Goal: Task Accomplishment & Management: Use online tool/utility

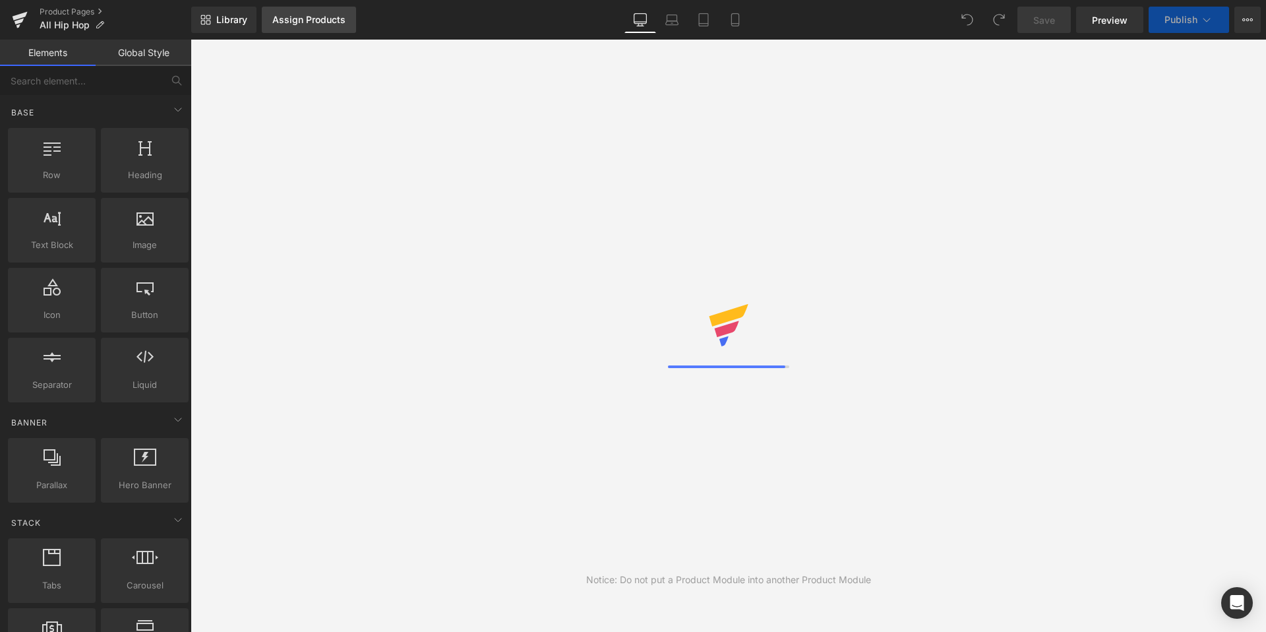
click at [299, 23] on div "Assign Products" at bounding box center [308, 20] width 73 height 11
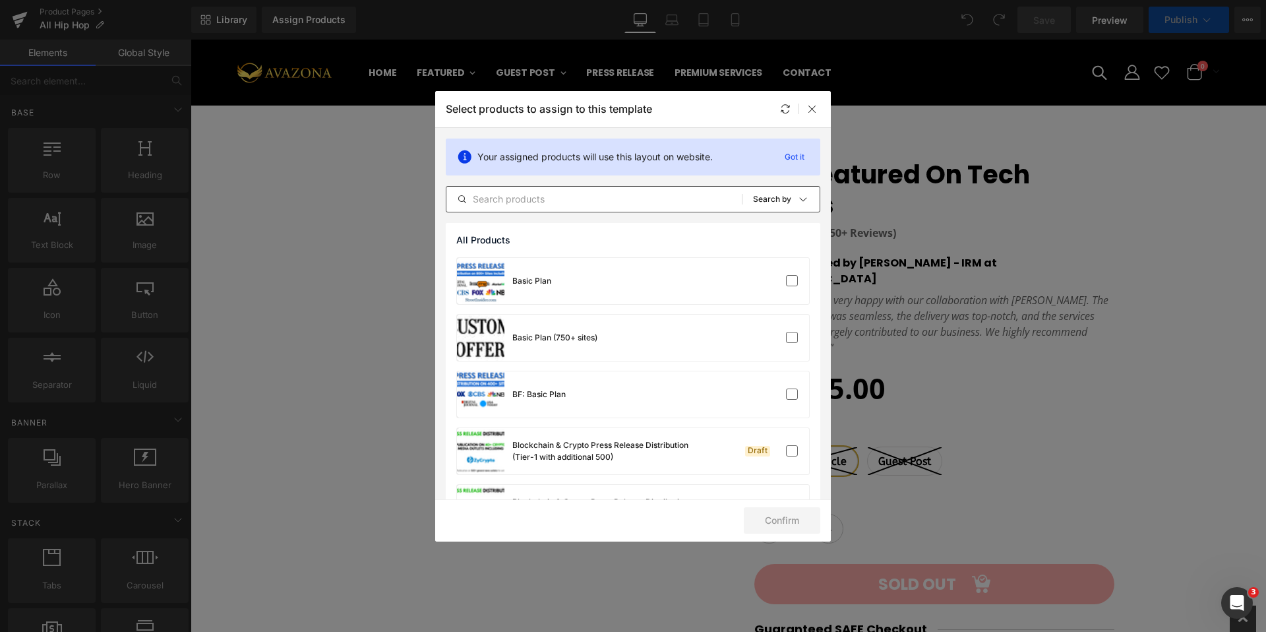
click at [530, 201] on input "text" at bounding box center [593, 199] width 295 height 16
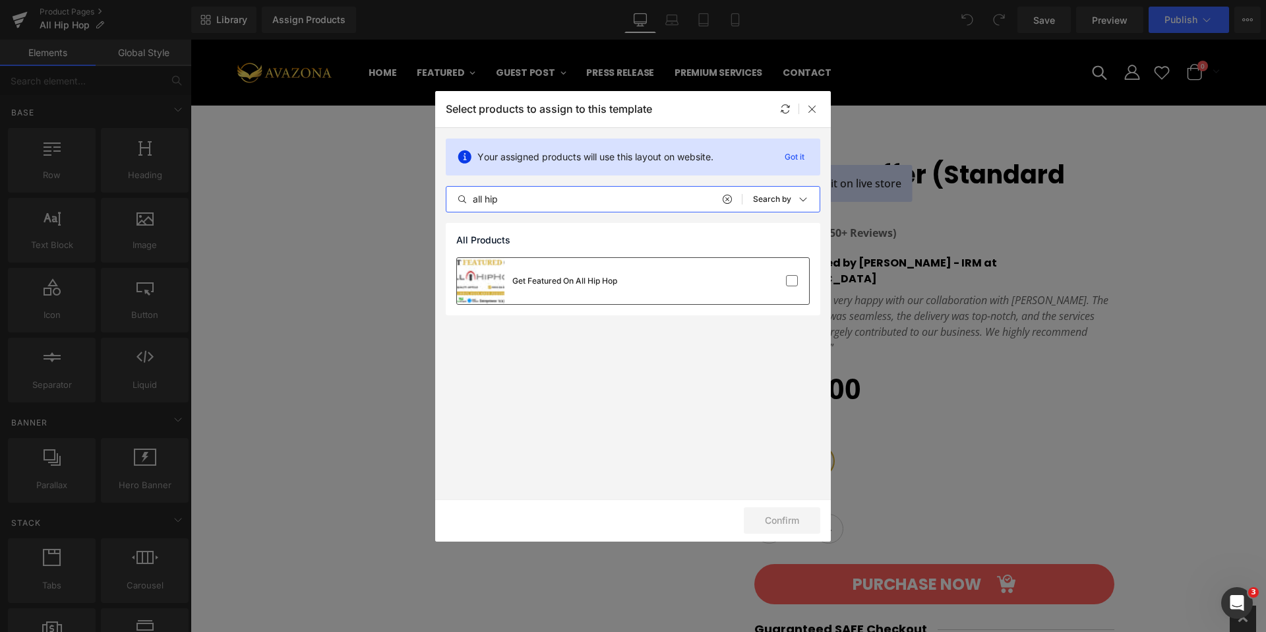
type input "all hip"
click at [673, 274] on div "Get Featured On All Hip Hop" at bounding box center [633, 281] width 352 height 46
click at [779, 524] on button "Confirm" at bounding box center [782, 520] width 76 height 26
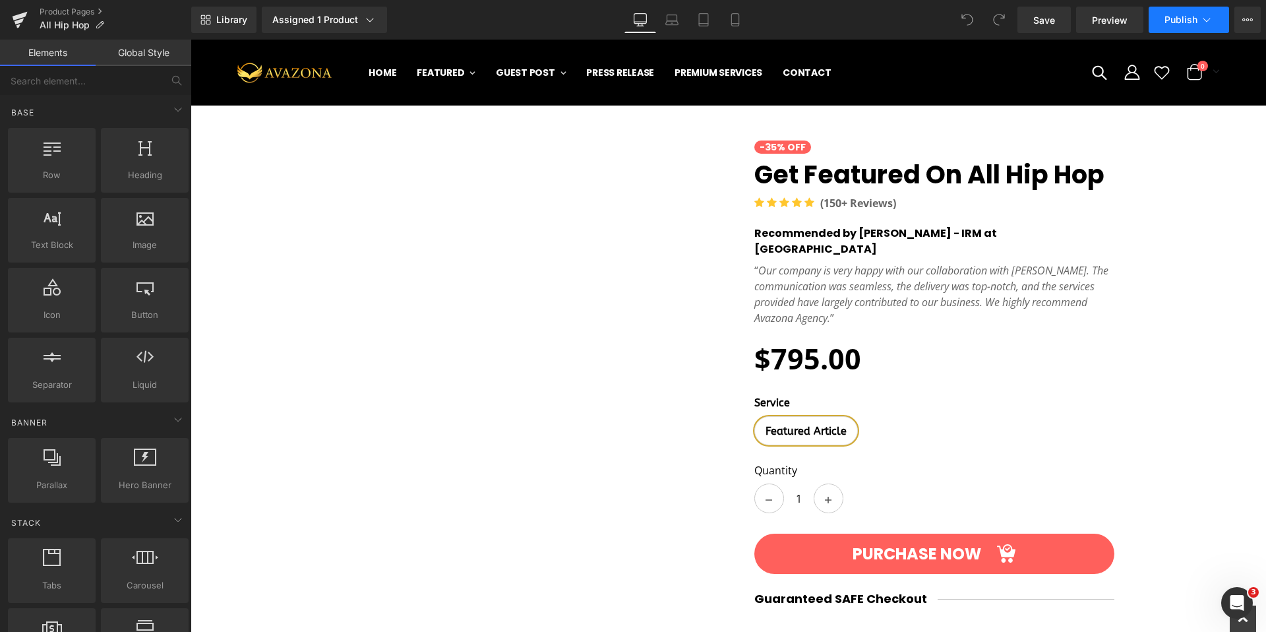
click at [1173, 22] on span "Publish" at bounding box center [1181, 20] width 33 height 11
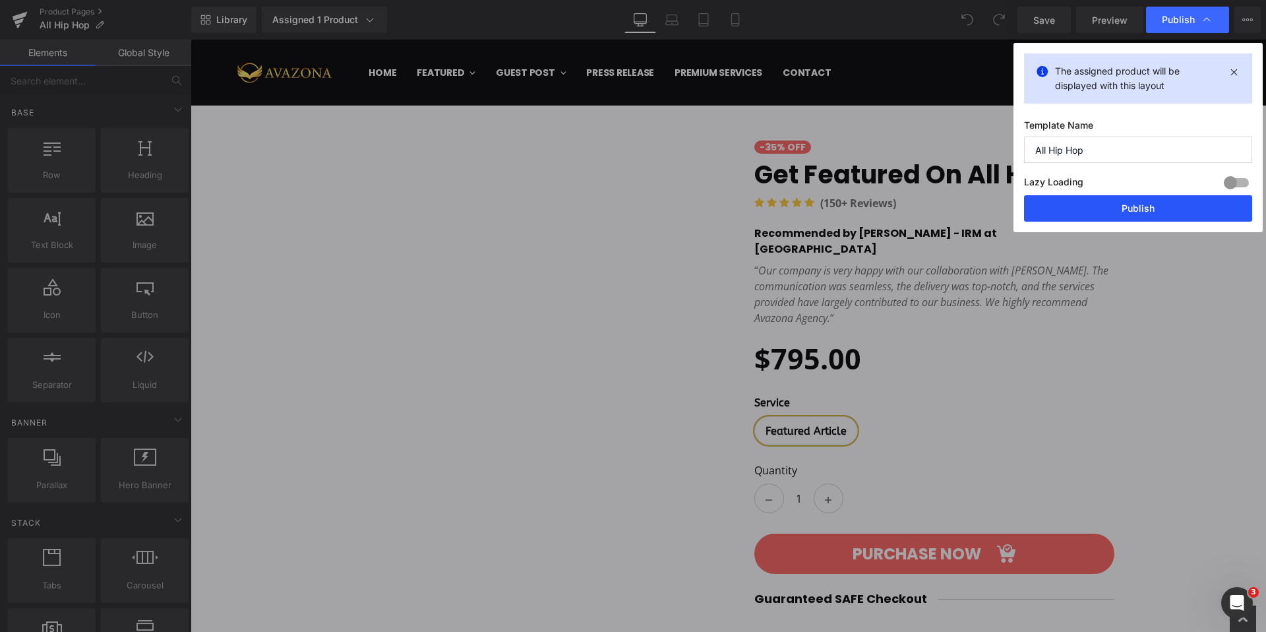
click at [1125, 206] on button "Publish" at bounding box center [1138, 208] width 228 height 26
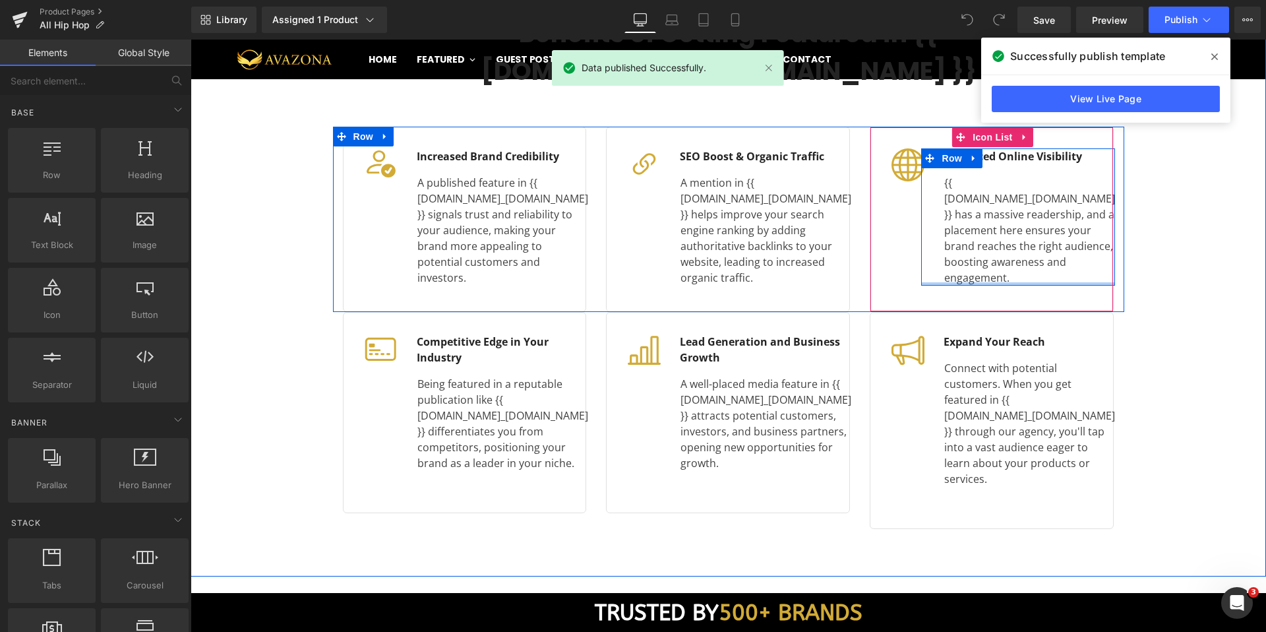
scroll to position [1466, 0]
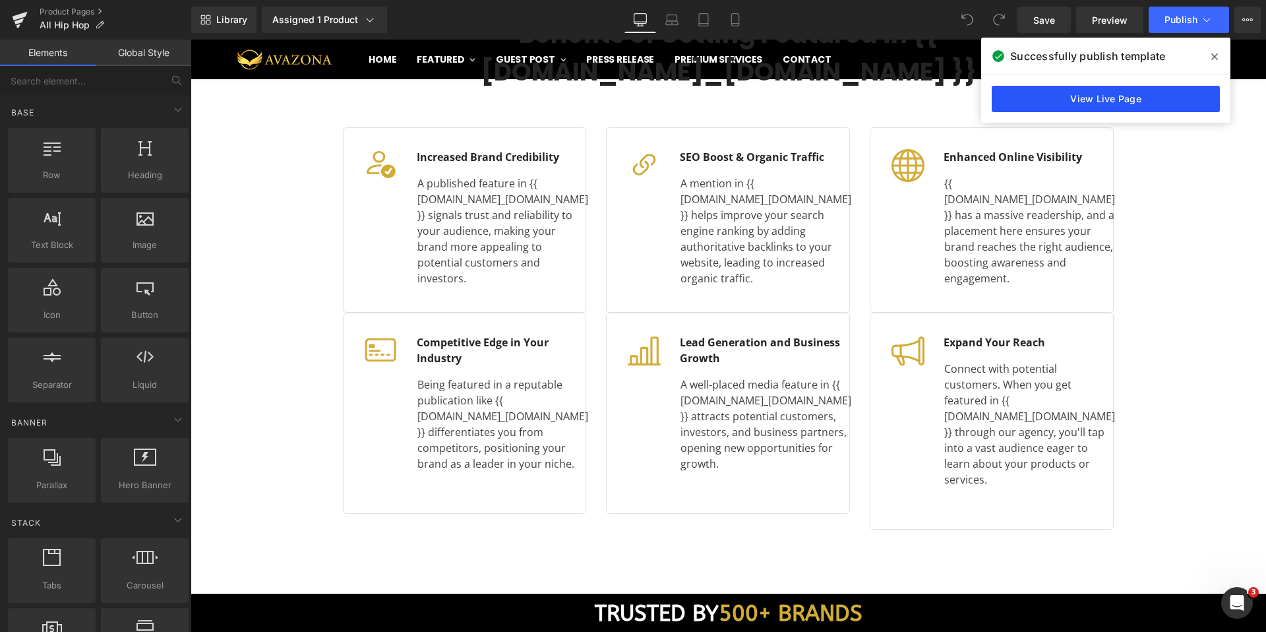
click at [1112, 98] on link "View Live Page" at bounding box center [1106, 99] width 228 height 26
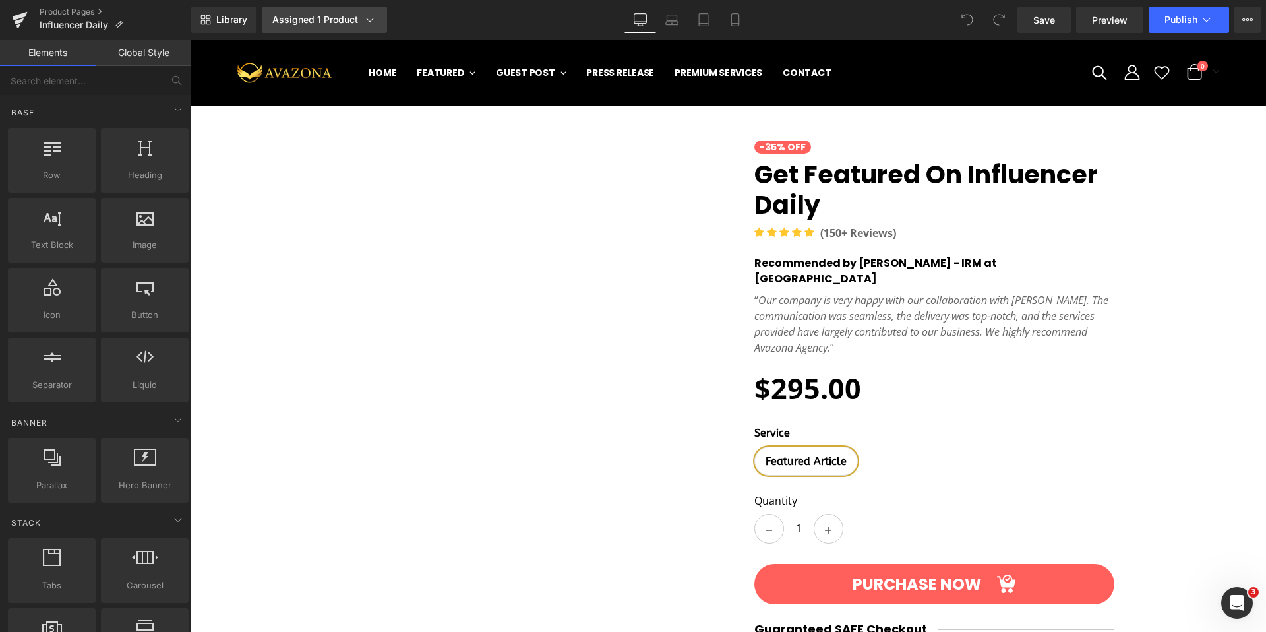
click at [334, 17] on div "Assigned 1 Product" at bounding box center [324, 19] width 104 height 13
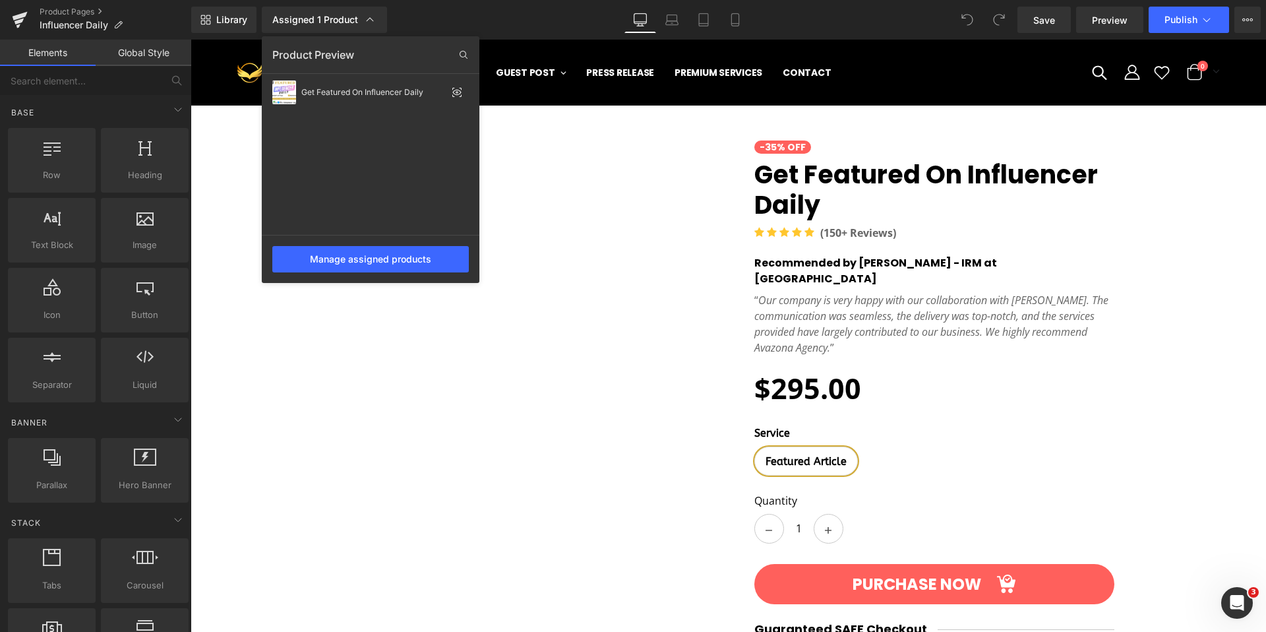
click at [577, 240] on div at bounding box center [729, 336] width 1076 height 592
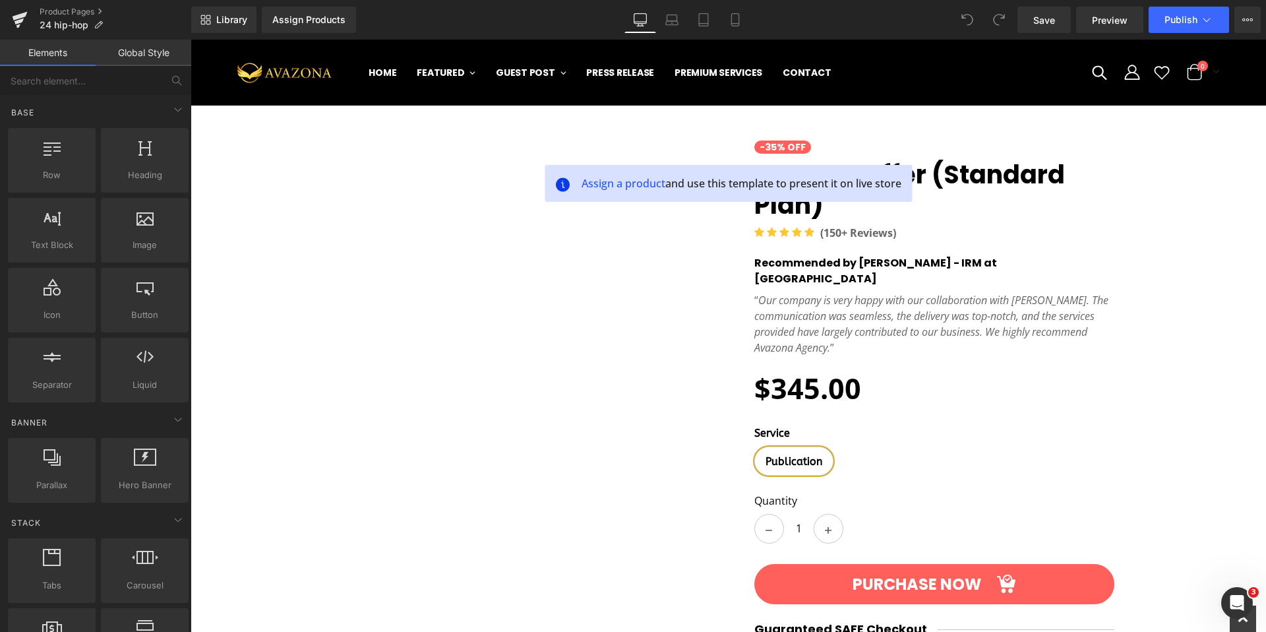
click at [301, 1] on div "Library Assign Products Product Preview No product match your search. Please tr…" at bounding box center [728, 20] width 1075 height 40
click at [309, 23] on div "Assign Products" at bounding box center [308, 20] width 73 height 11
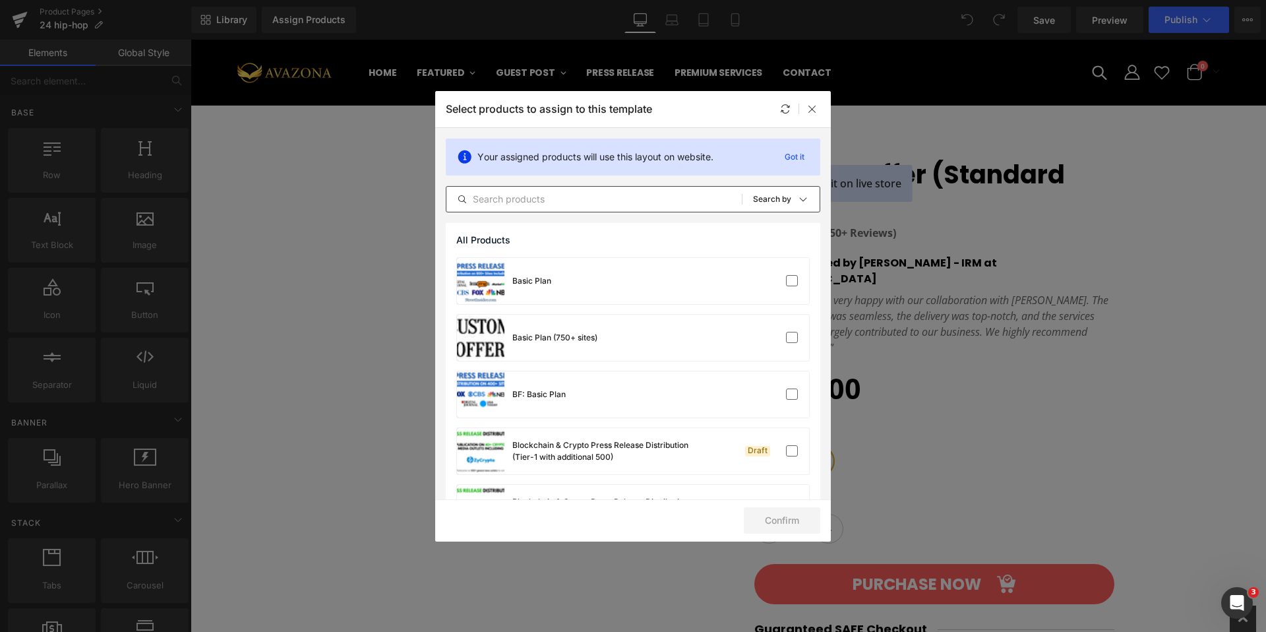
click at [549, 203] on input "text" at bounding box center [593, 199] width 295 height 16
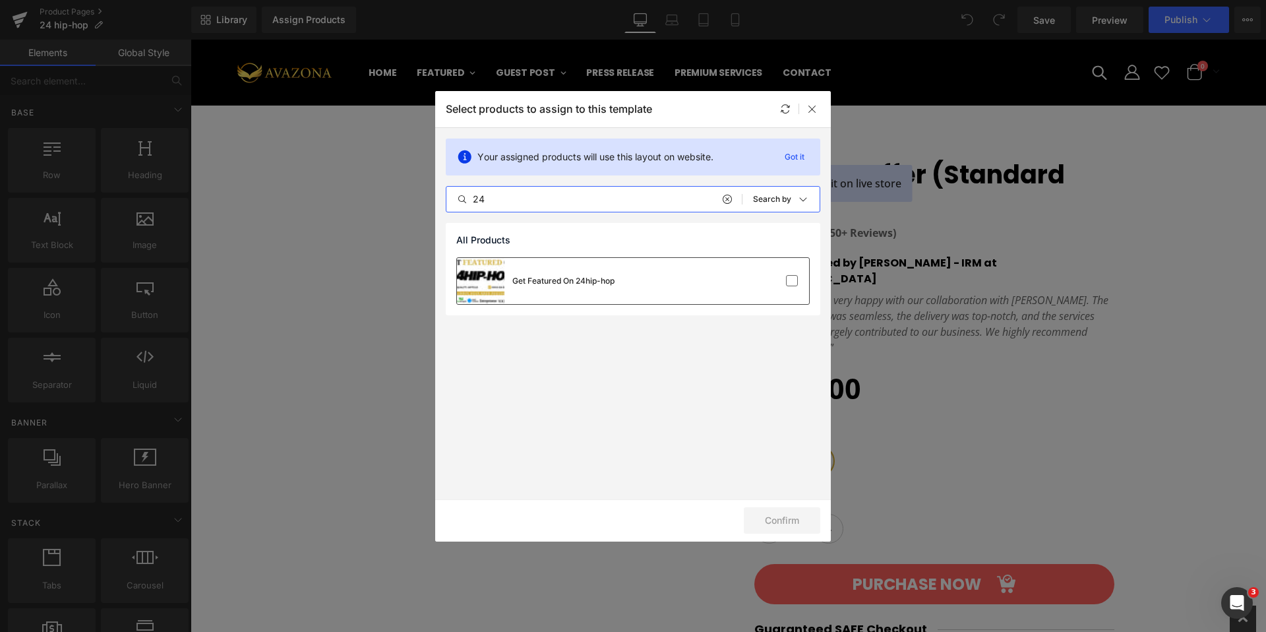
type input "24"
click at [582, 279] on div "Get Featured On 24hip-hop" at bounding box center [563, 281] width 102 height 12
click at [791, 512] on button "Confirm" at bounding box center [782, 520] width 76 height 26
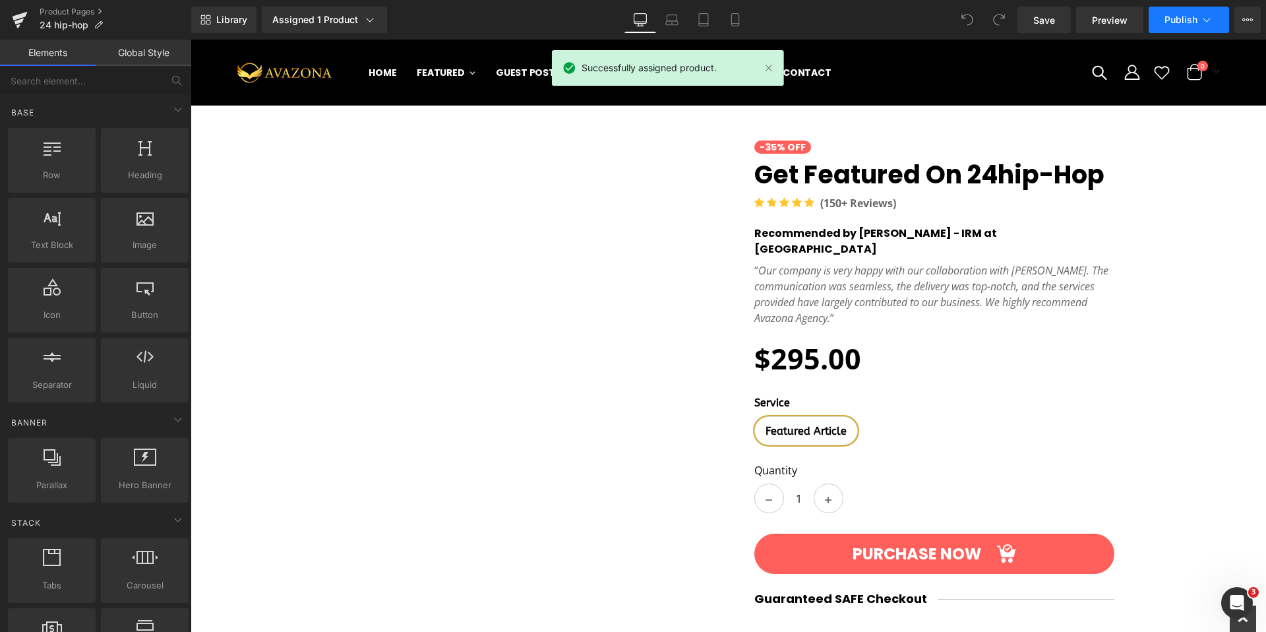
click at [1165, 24] on button "Publish" at bounding box center [1189, 20] width 80 height 26
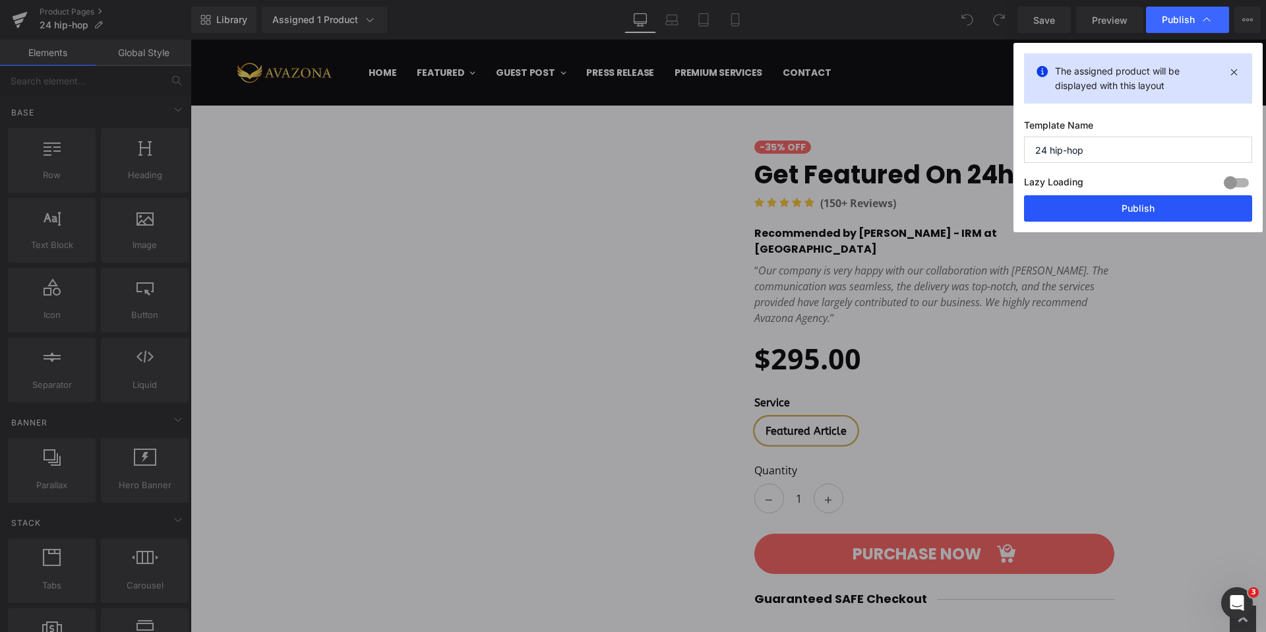
click at [1114, 202] on button "Publish" at bounding box center [1138, 208] width 228 height 26
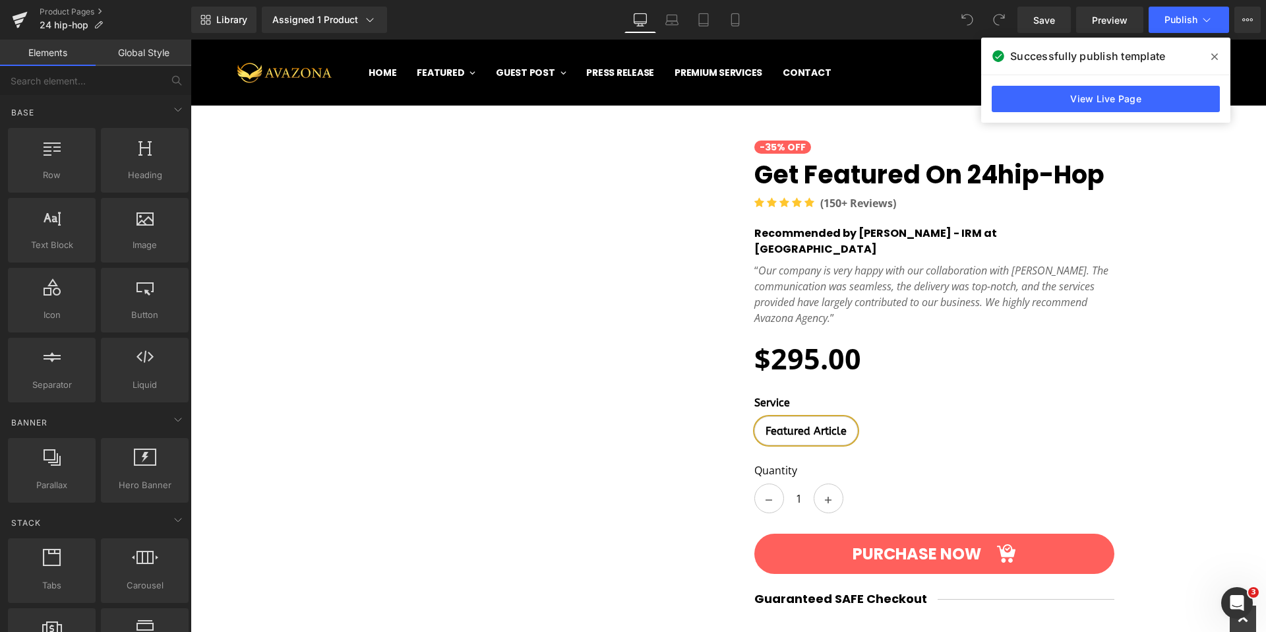
click at [1211, 51] on icon at bounding box center [1214, 56] width 7 height 11
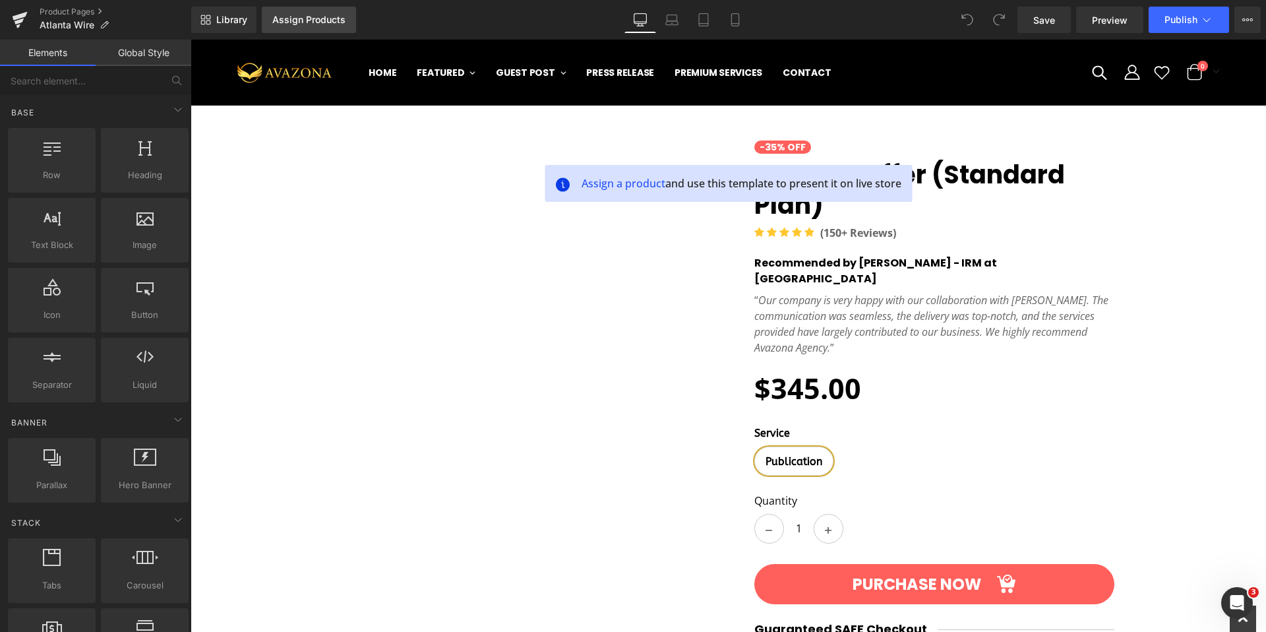
click at [328, 18] on div "Assign Products" at bounding box center [308, 20] width 73 height 11
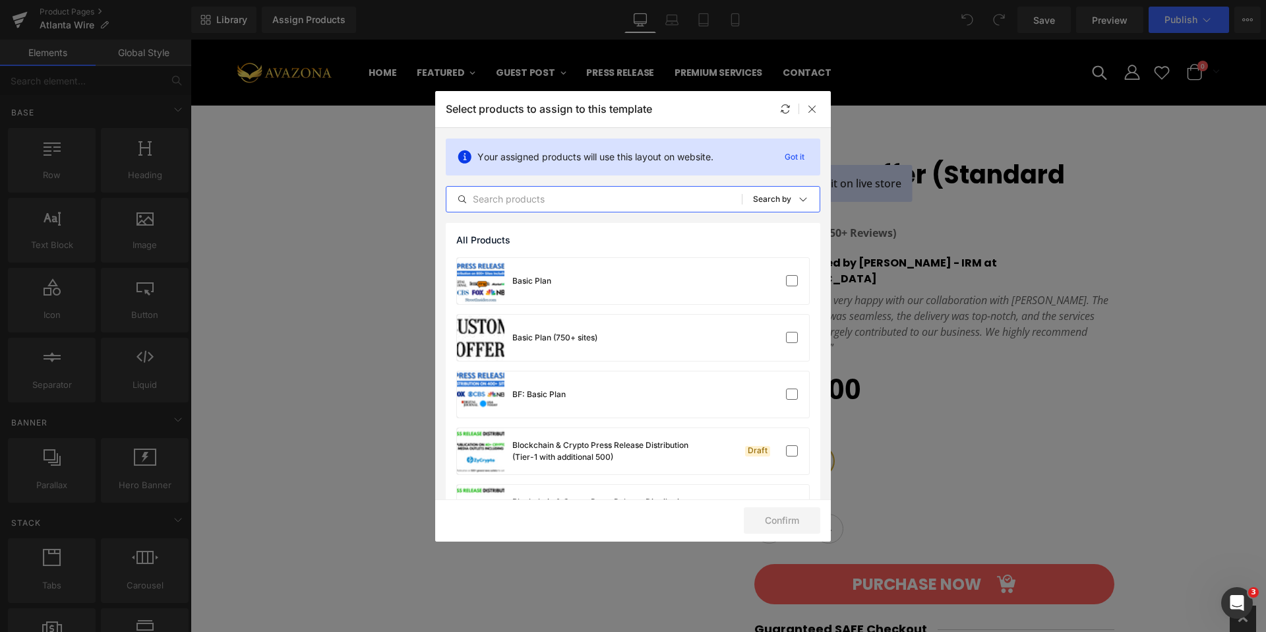
click at [580, 194] on input "text" at bounding box center [593, 199] width 295 height 16
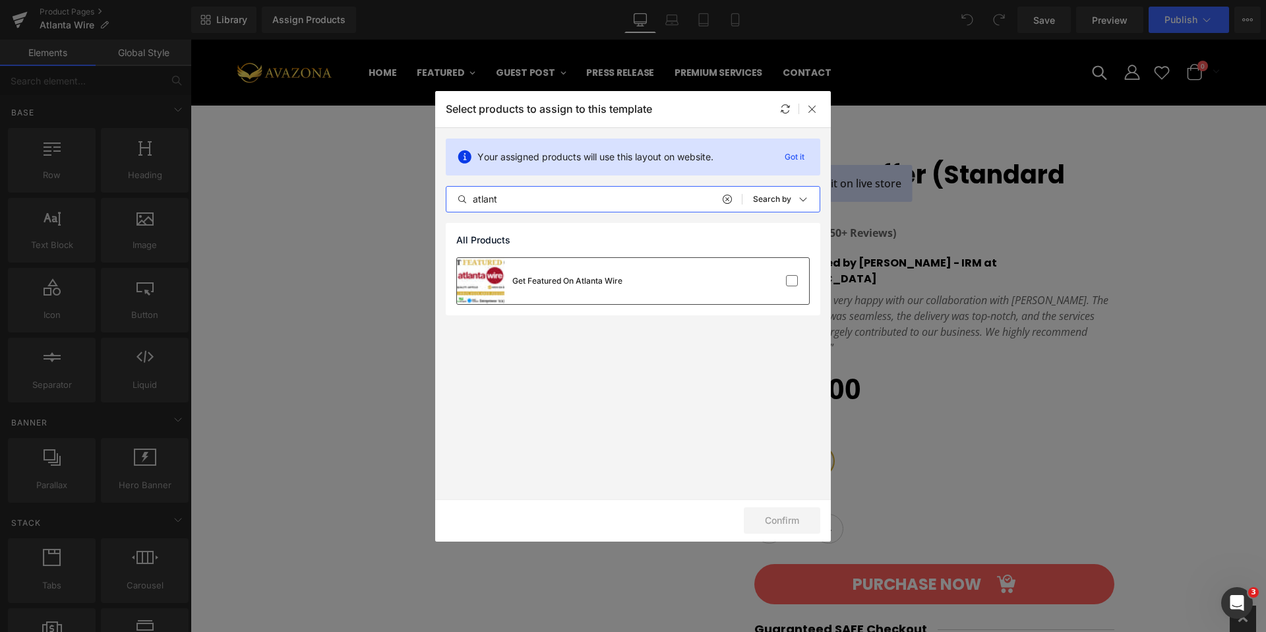
type input "atlant"
click at [571, 280] on div "Get Featured On Atlanta Wire" at bounding box center [567, 281] width 110 height 12
click at [774, 533] on div "Confirm" at bounding box center [633, 520] width 396 height 42
click at [775, 525] on button "Confirm" at bounding box center [782, 520] width 76 height 26
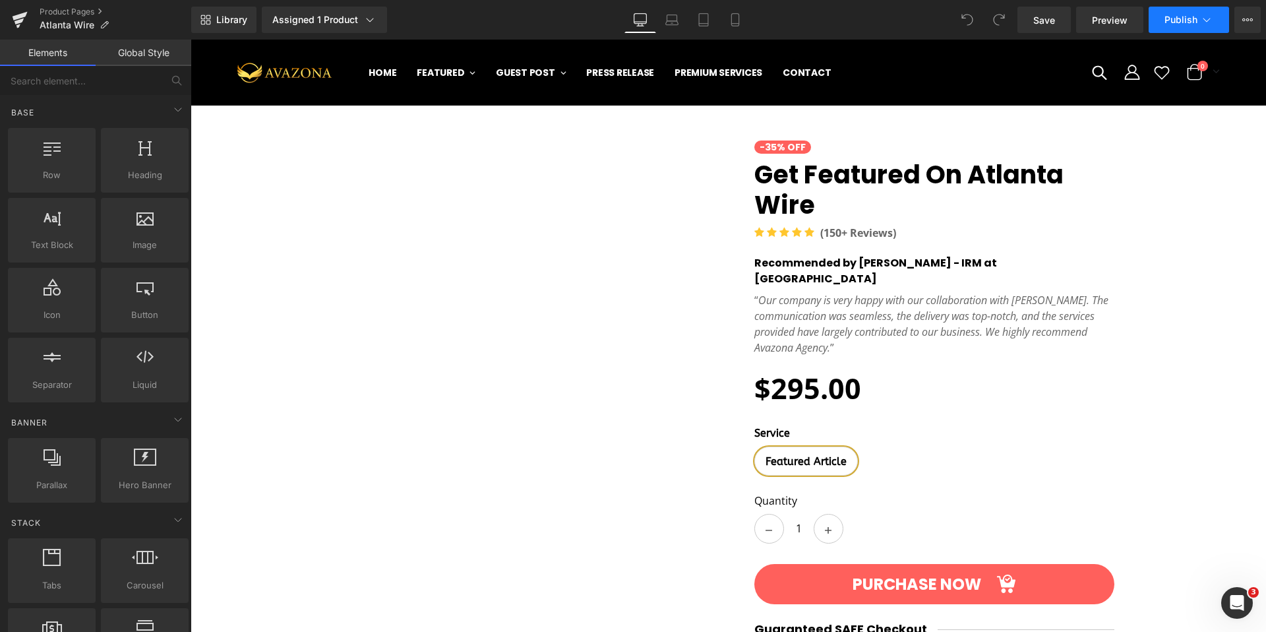
click at [1169, 20] on span "Publish" at bounding box center [1181, 20] width 33 height 11
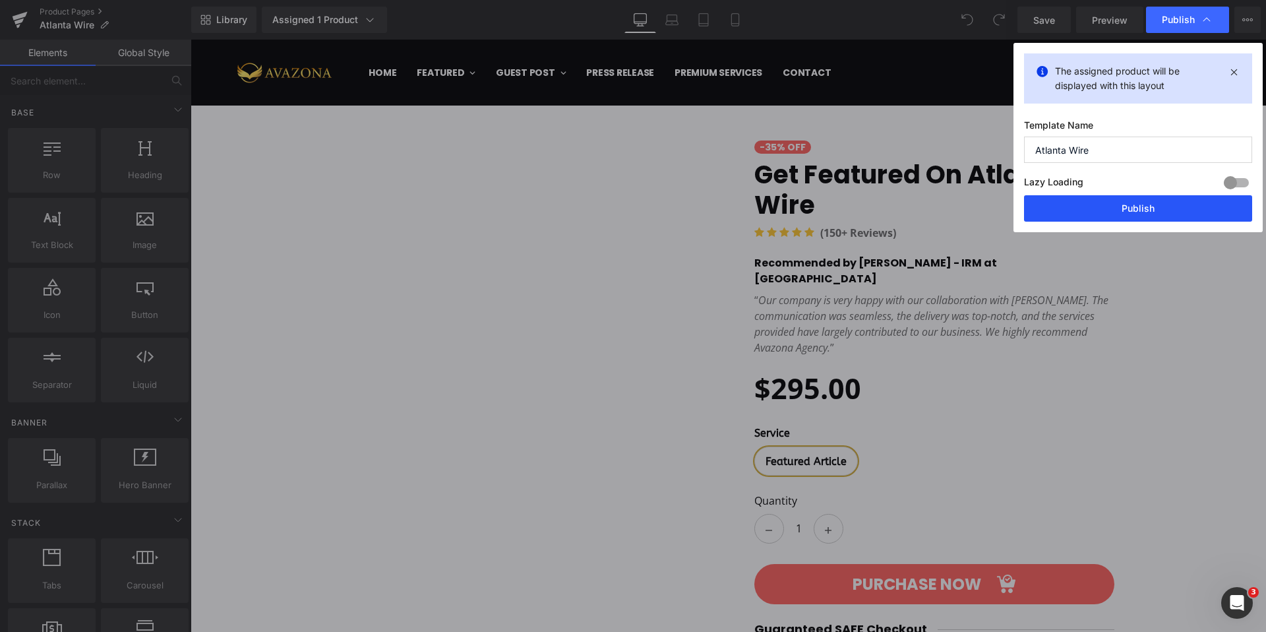
click at [1147, 197] on button "Publish" at bounding box center [1138, 208] width 228 height 26
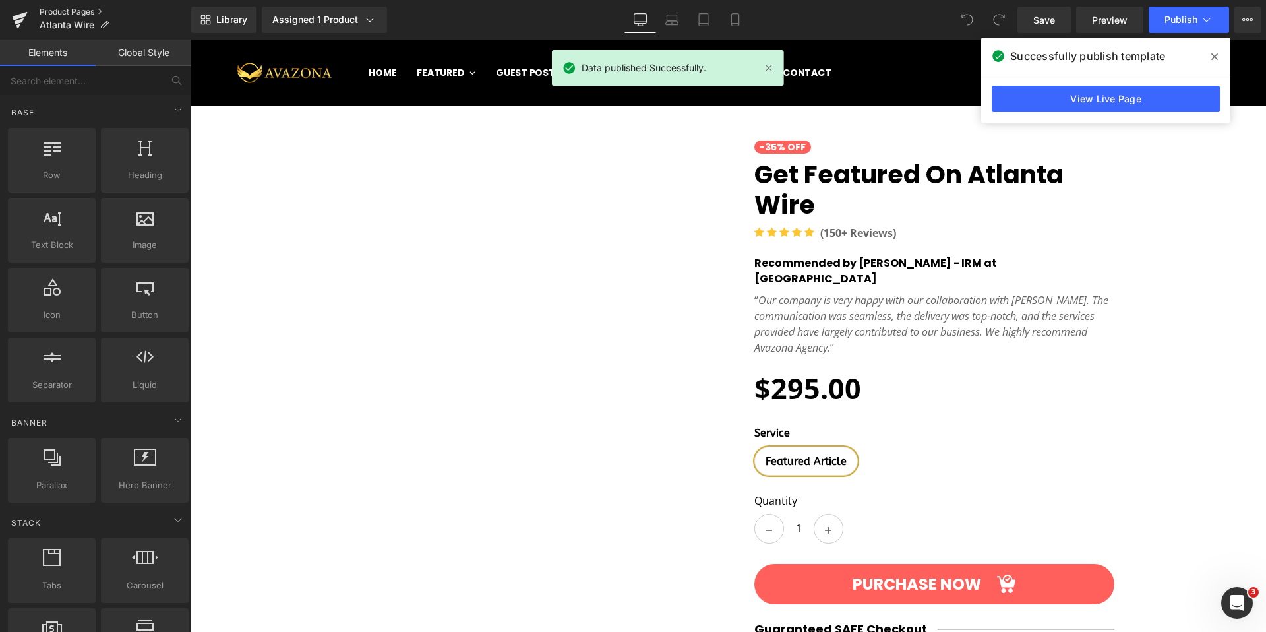
click at [68, 10] on link "Product Pages" at bounding box center [116, 12] width 152 height 11
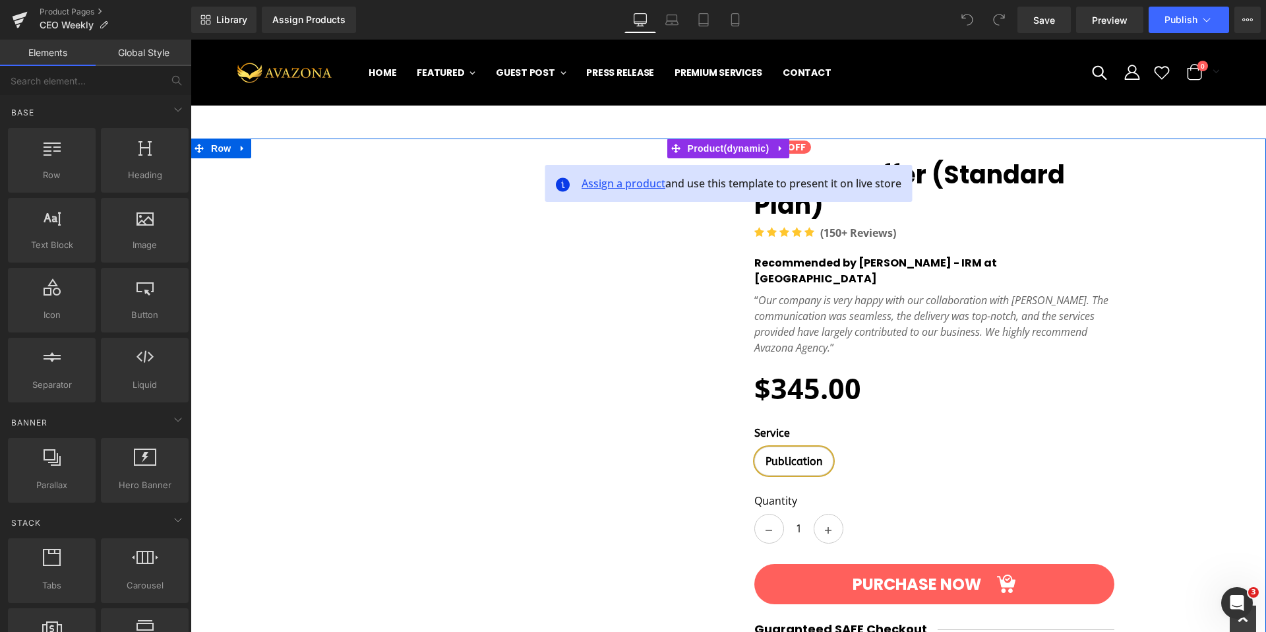
click at [593, 187] on span "Assign a product" at bounding box center [624, 183] width 84 height 15
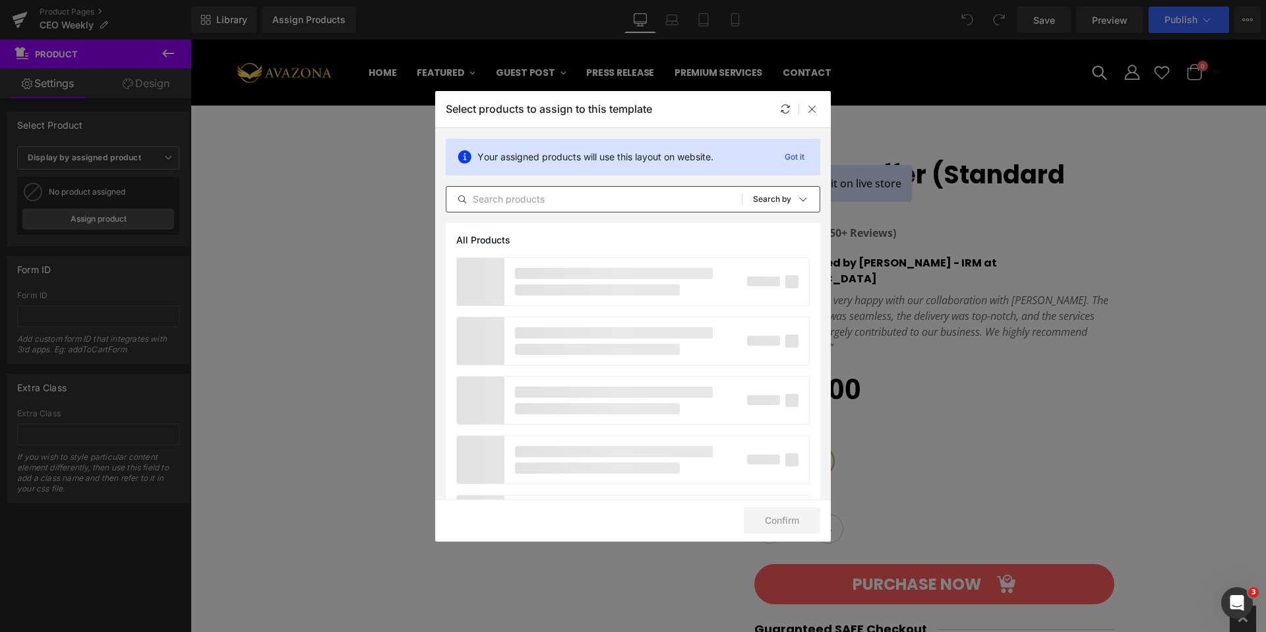
click at [601, 203] on input "text" at bounding box center [593, 199] width 295 height 16
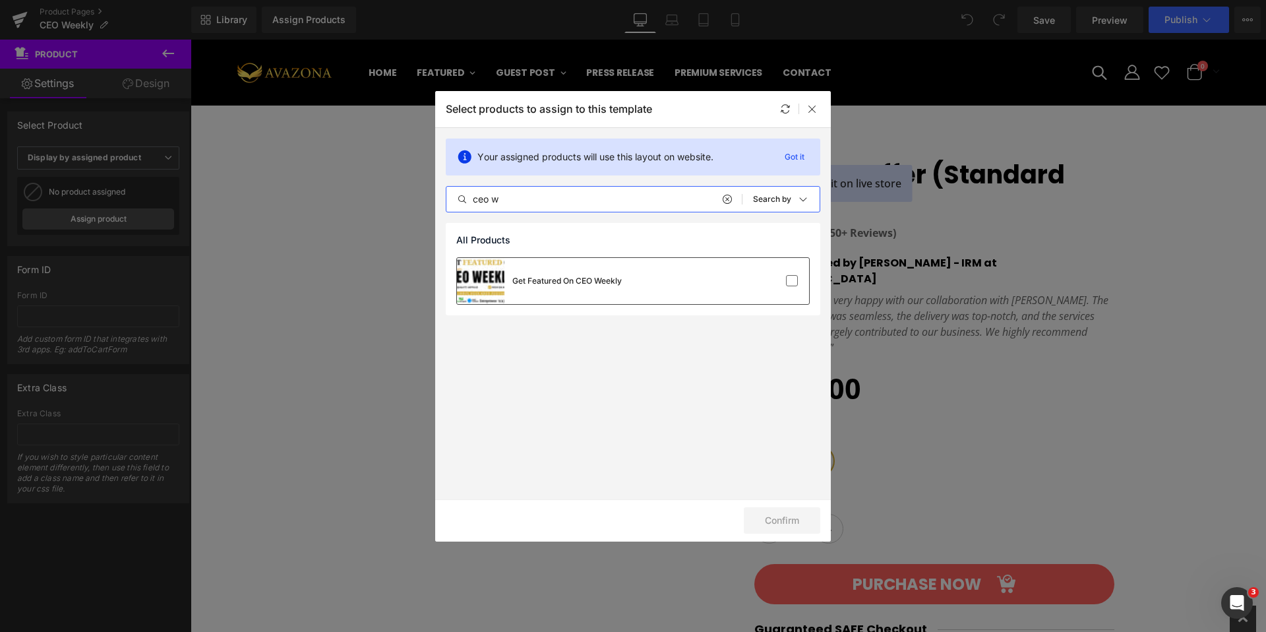
type input "ceo w"
click at [610, 281] on div "Get Featured On CEO Weekly" at bounding box center [566, 281] width 109 height 12
click at [772, 521] on button "Confirm" at bounding box center [782, 520] width 76 height 26
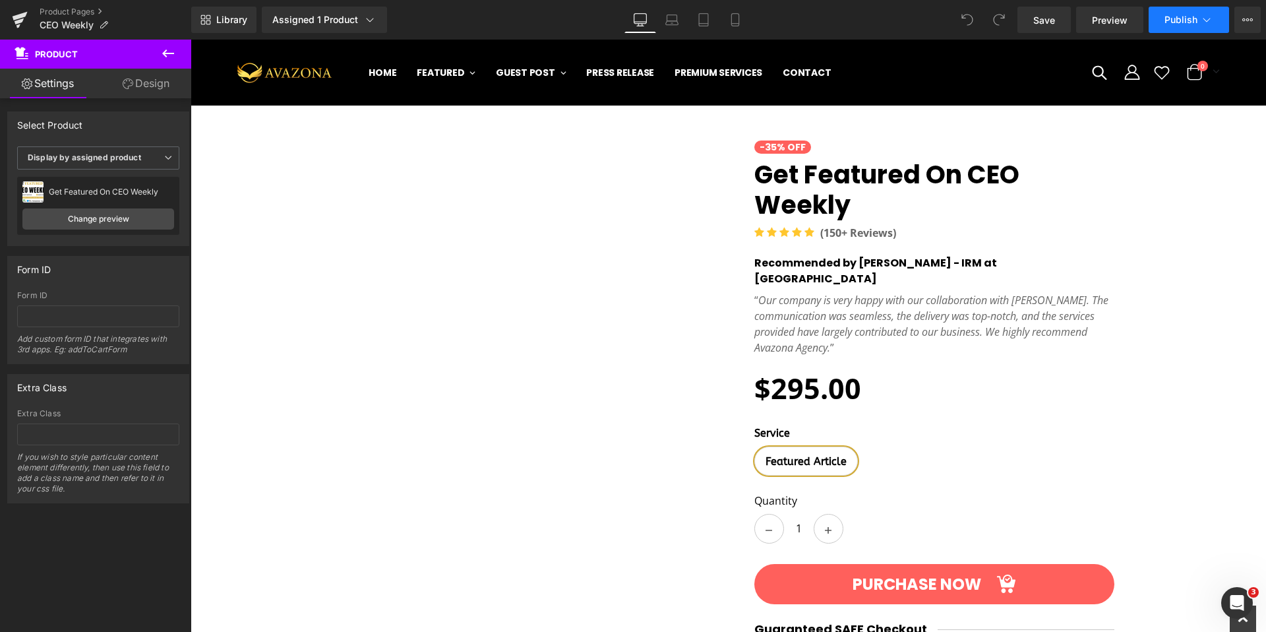
click at [1171, 18] on span "Publish" at bounding box center [1181, 20] width 33 height 11
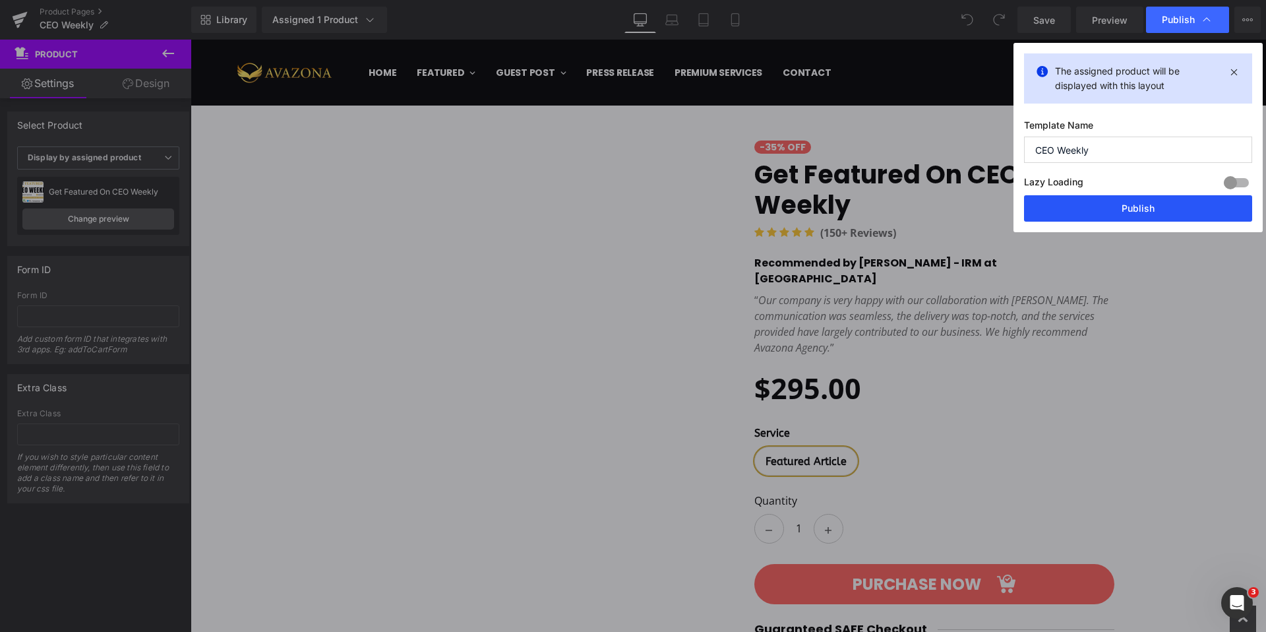
click at [1120, 206] on button "Publish" at bounding box center [1138, 208] width 228 height 26
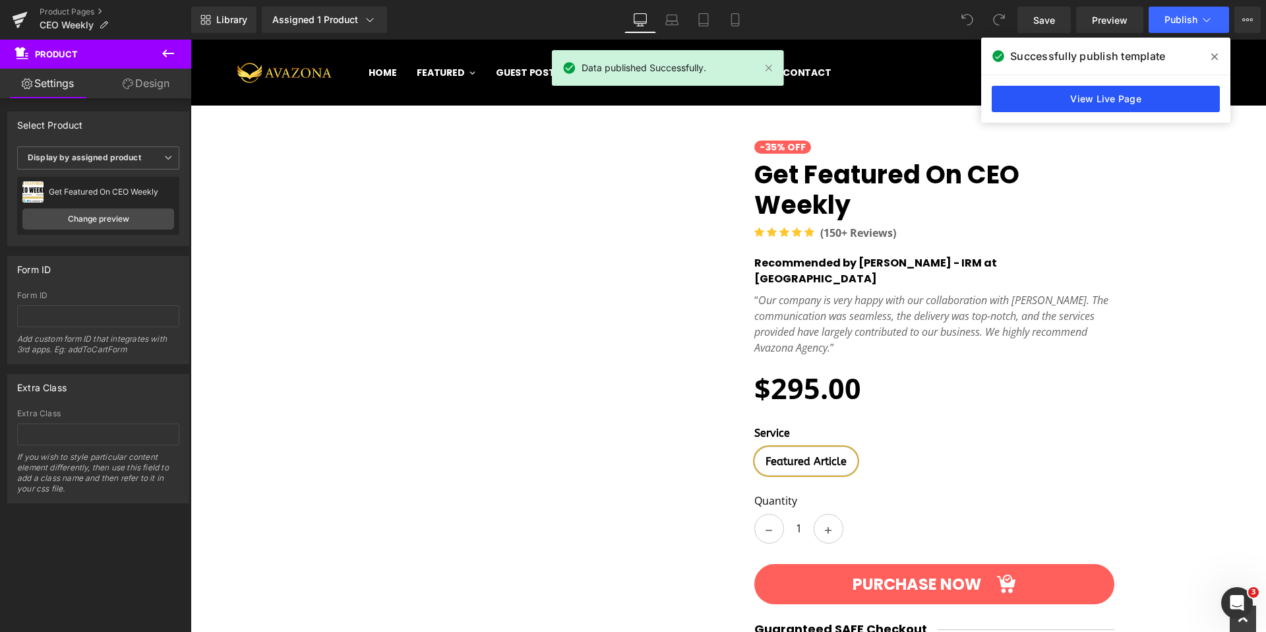
click at [1110, 99] on link "View Live Page" at bounding box center [1106, 99] width 228 height 26
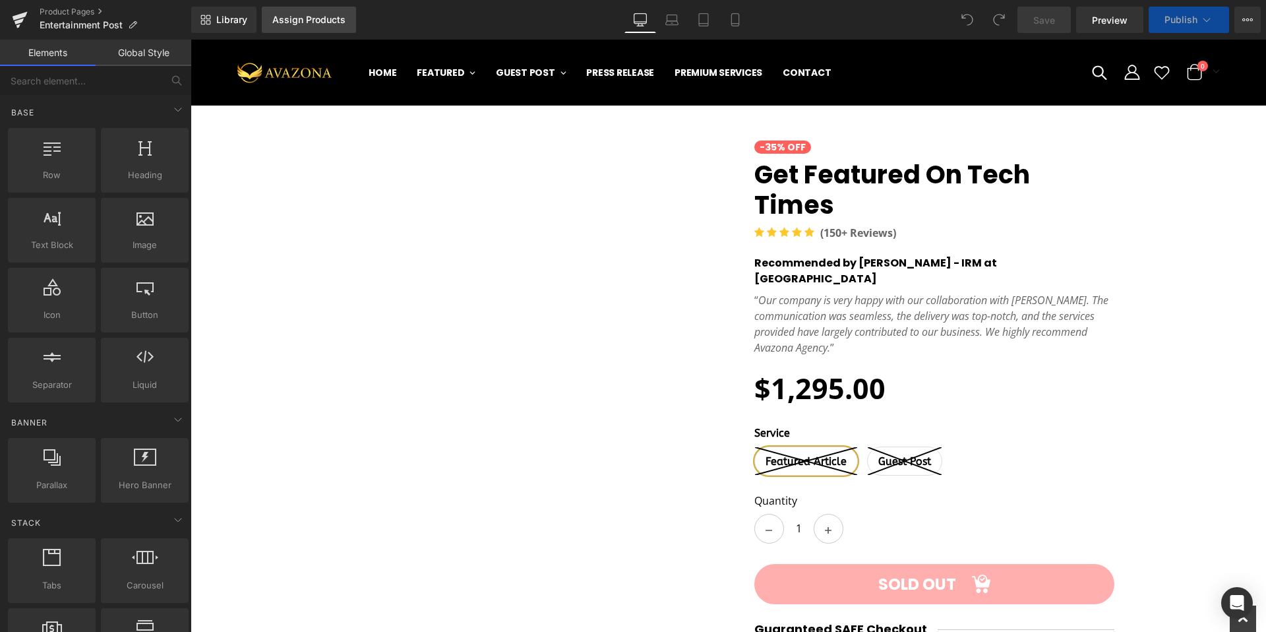
click at [307, 13] on link "Assign Products" at bounding box center [309, 20] width 94 height 26
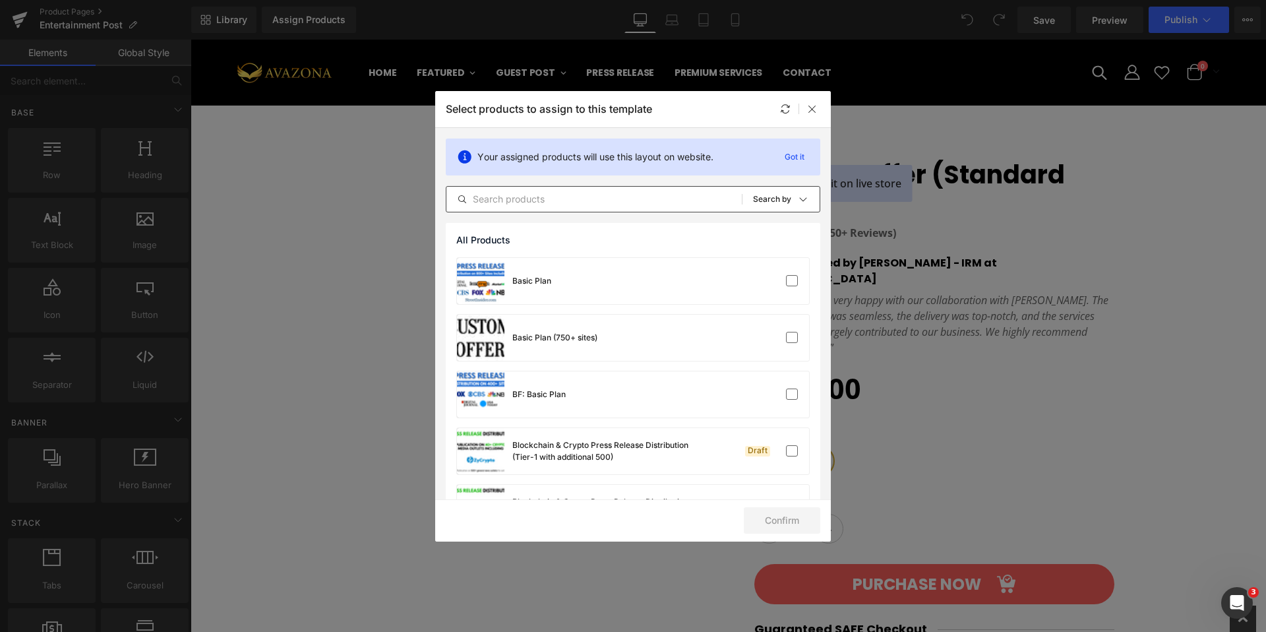
click at [553, 198] on input "text" at bounding box center [593, 199] width 295 height 16
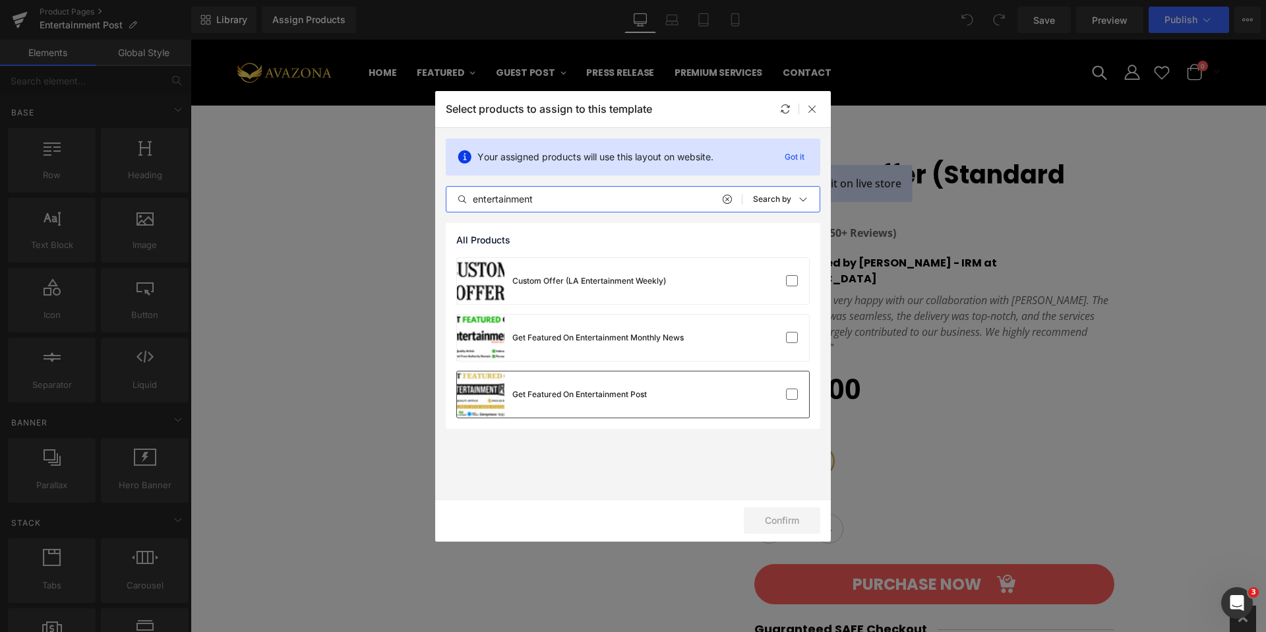
type input "entertainment"
click at [628, 398] on div "Get Featured On Entertainment Post" at bounding box center [579, 394] width 135 height 12
click at [767, 528] on button "Confirm" at bounding box center [782, 520] width 76 height 26
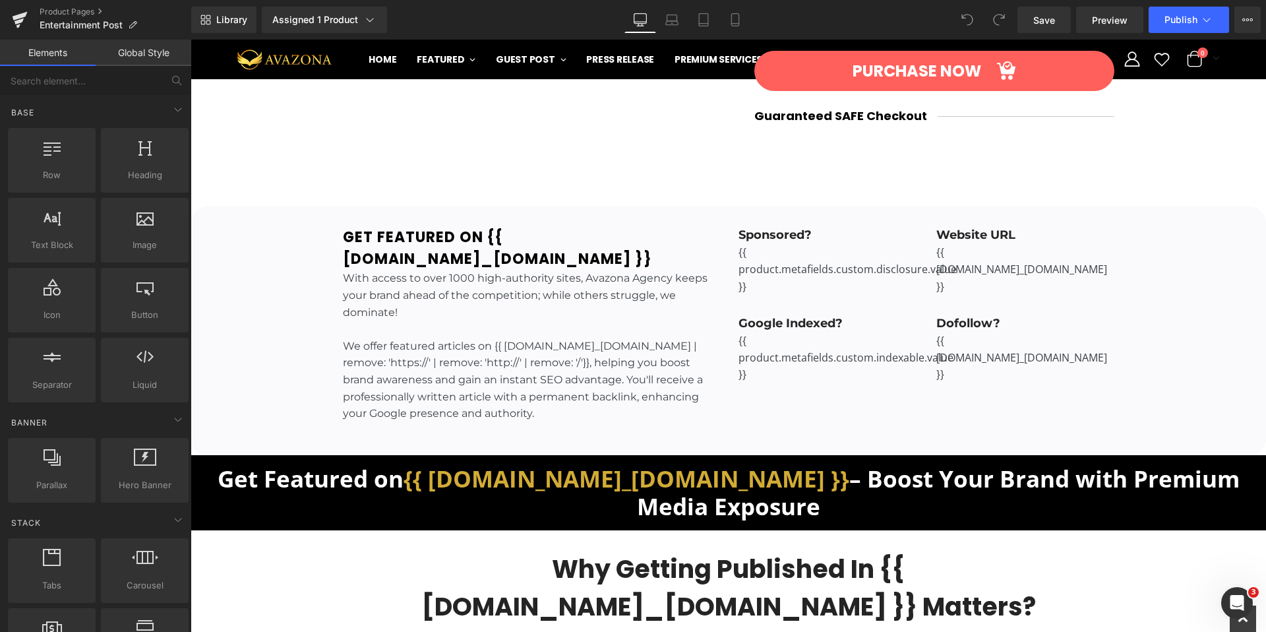
scroll to position [662, 0]
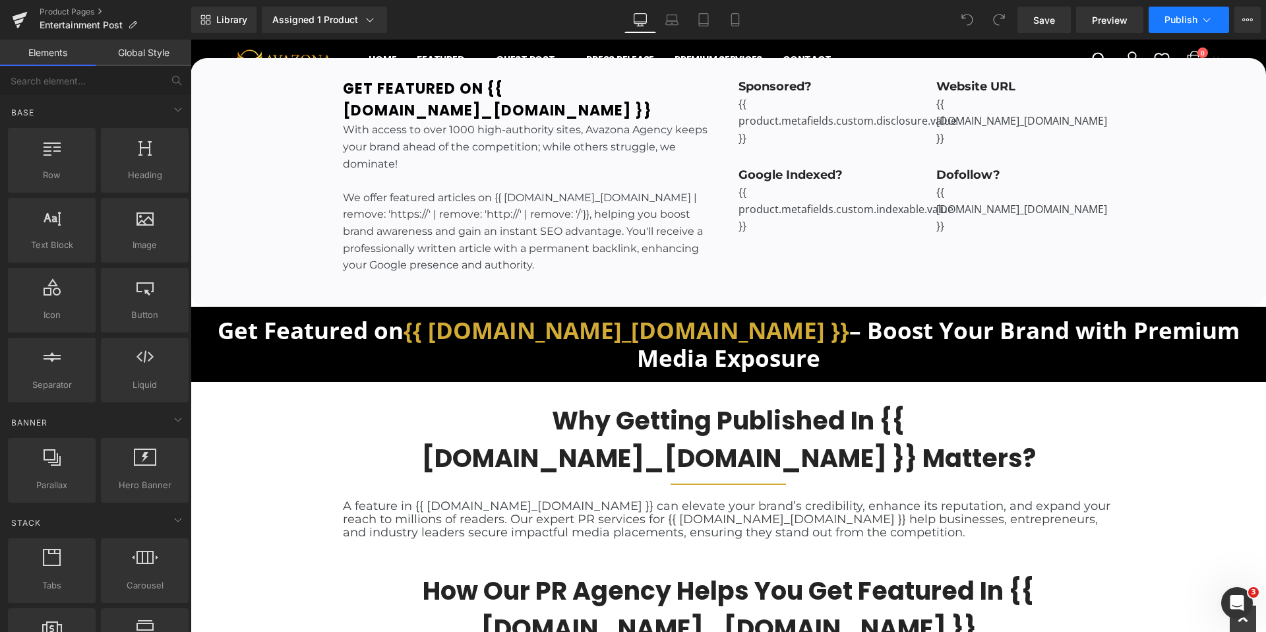
click at [1184, 17] on span "Publish" at bounding box center [1181, 20] width 33 height 11
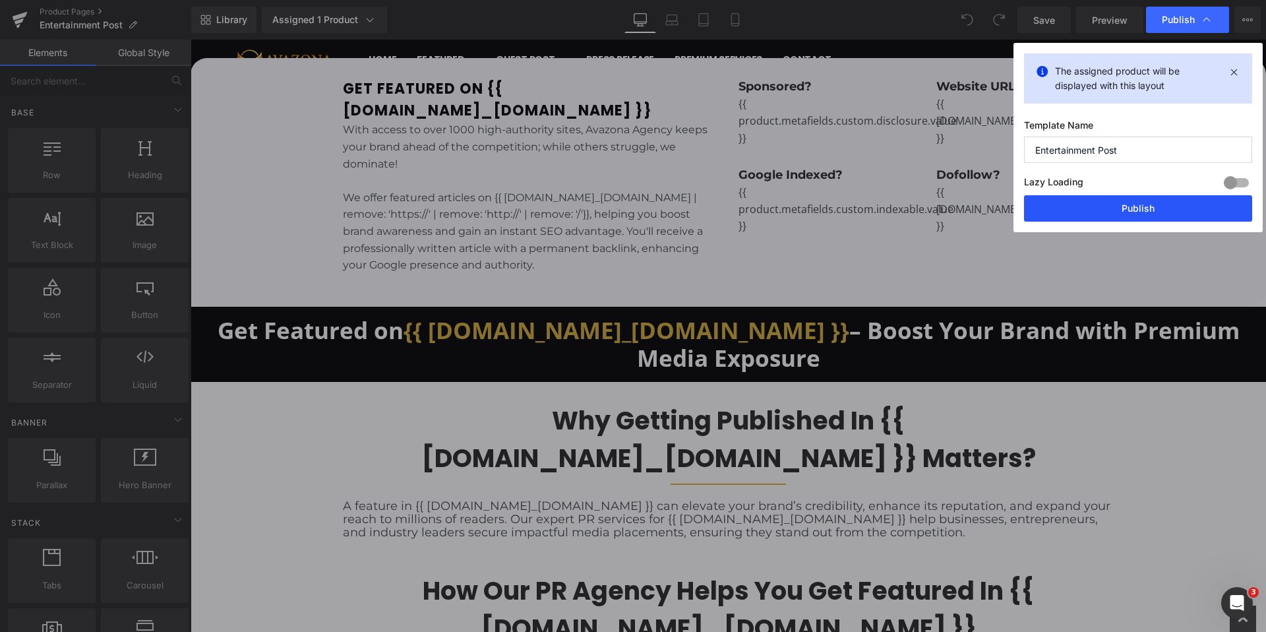
click at [1124, 211] on button "Publish" at bounding box center [1138, 208] width 228 height 26
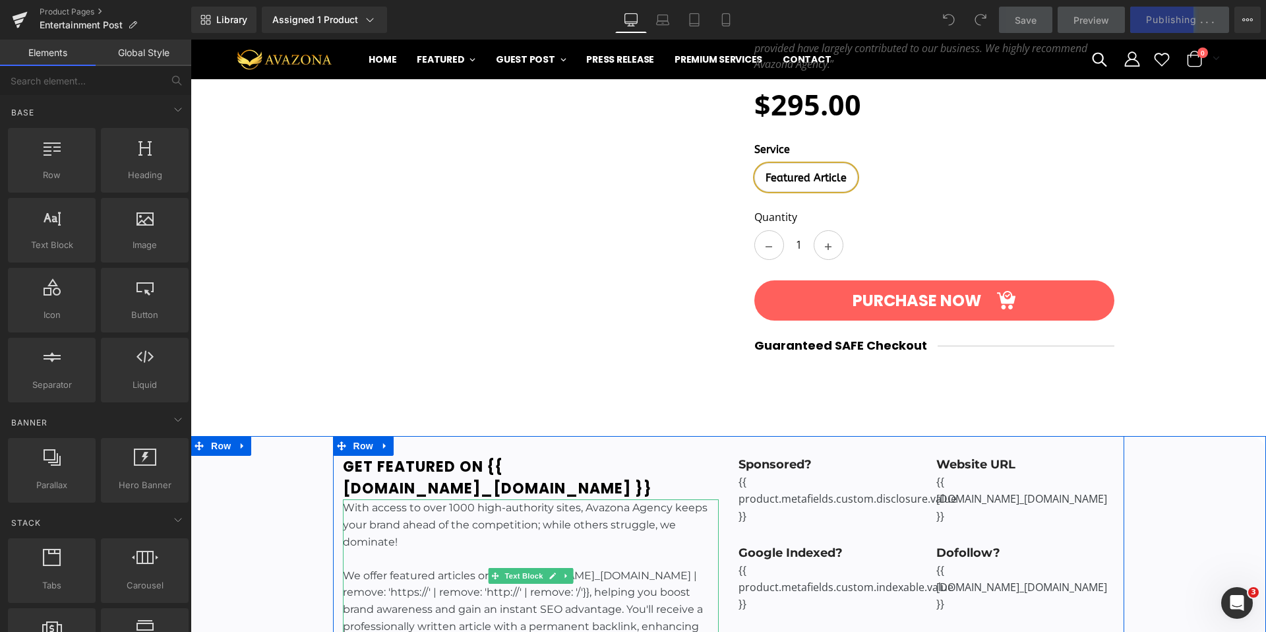
scroll to position [0, 0]
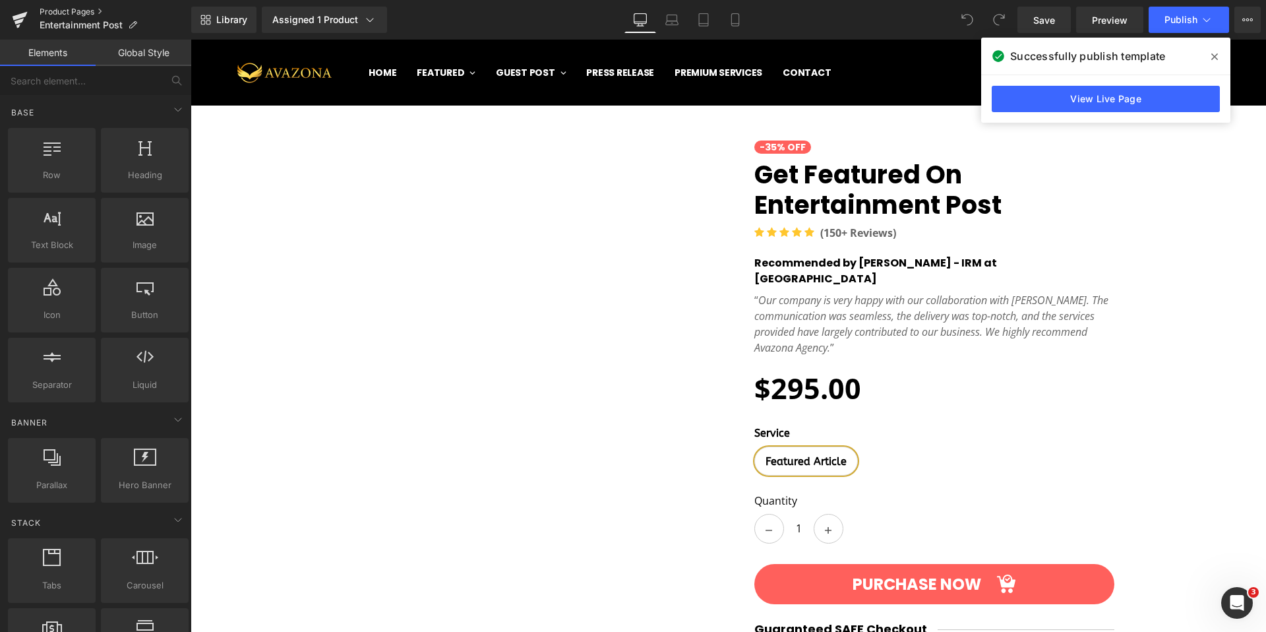
click at [48, 9] on link "Product Pages" at bounding box center [116, 12] width 152 height 11
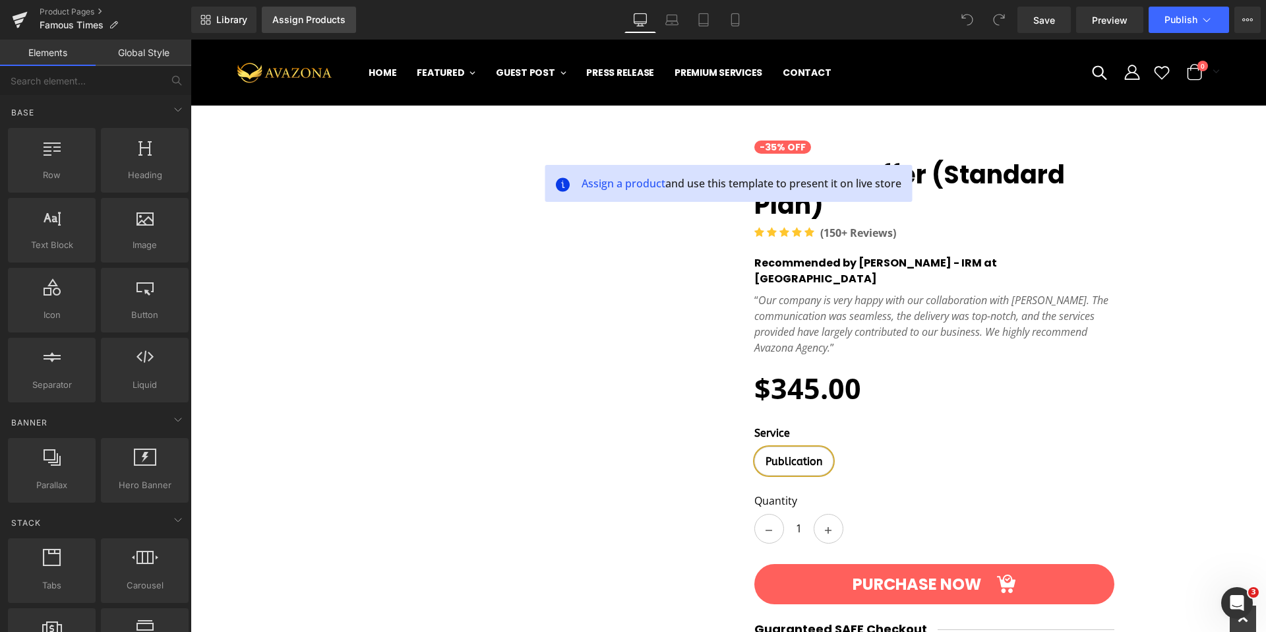
click at [291, 13] on link "Assign Products" at bounding box center [309, 20] width 94 height 26
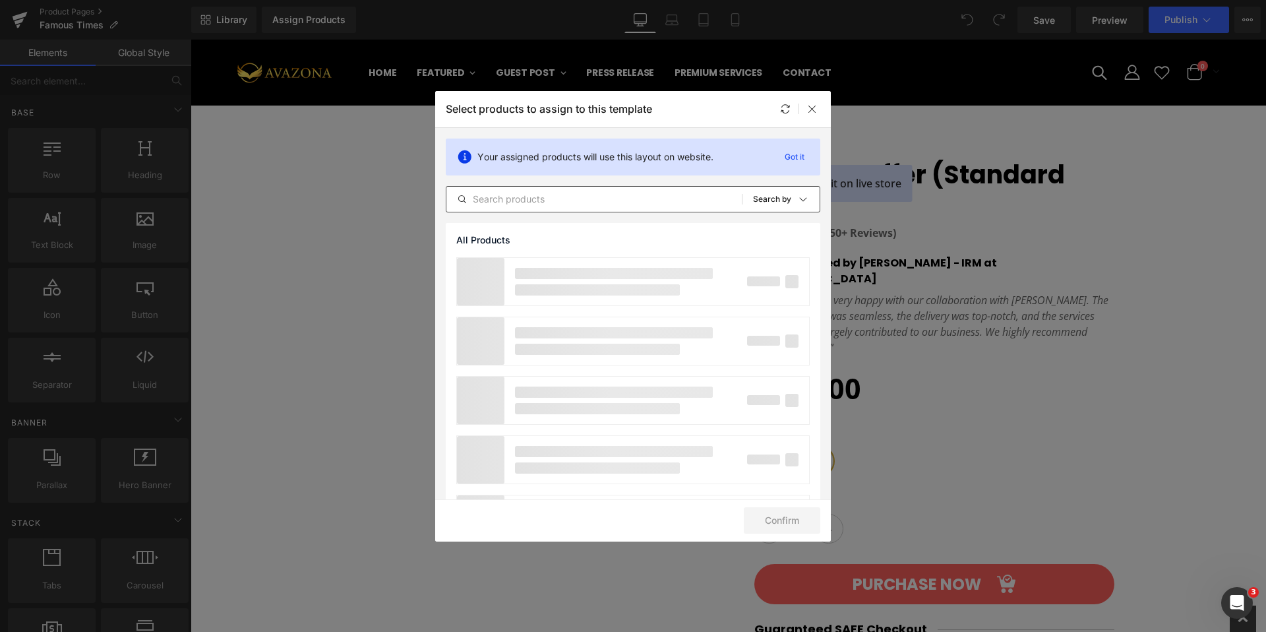
click at [555, 197] on input "text" at bounding box center [593, 199] width 295 height 16
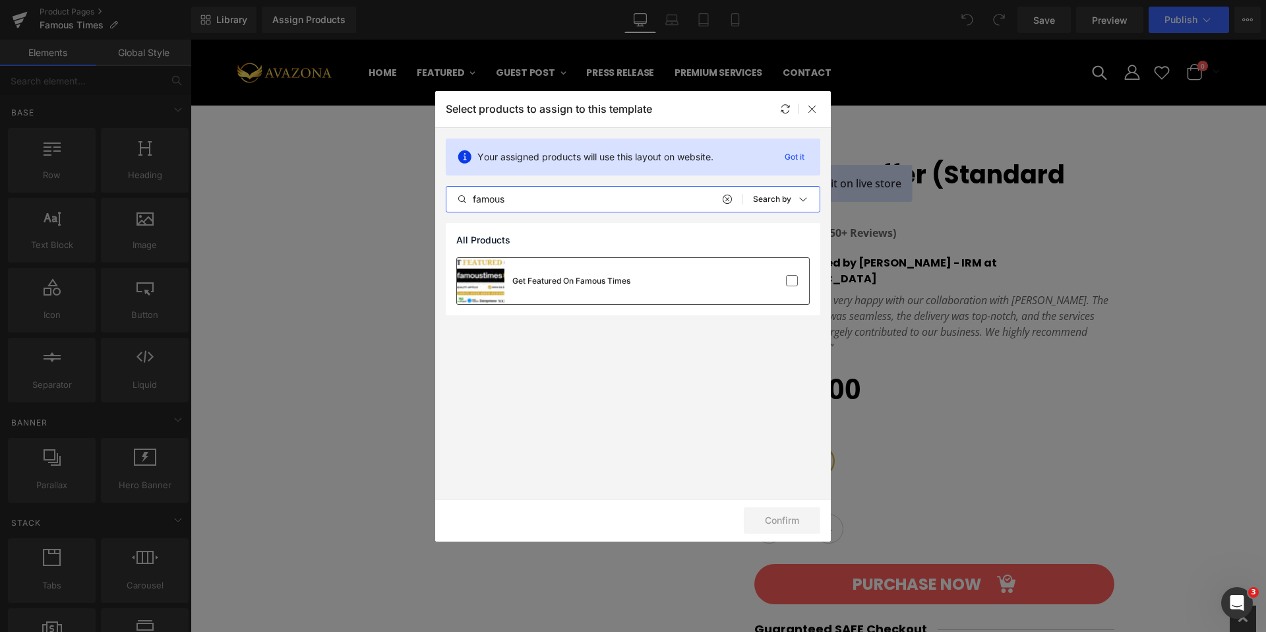
type input "famous"
click at [587, 275] on div "Get Featured On Famous Times" at bounding box center [571, 281] width 118 height 12
click at [768, 512] on button "Confirm" at bounding box center [782, 520] width 76 height 26
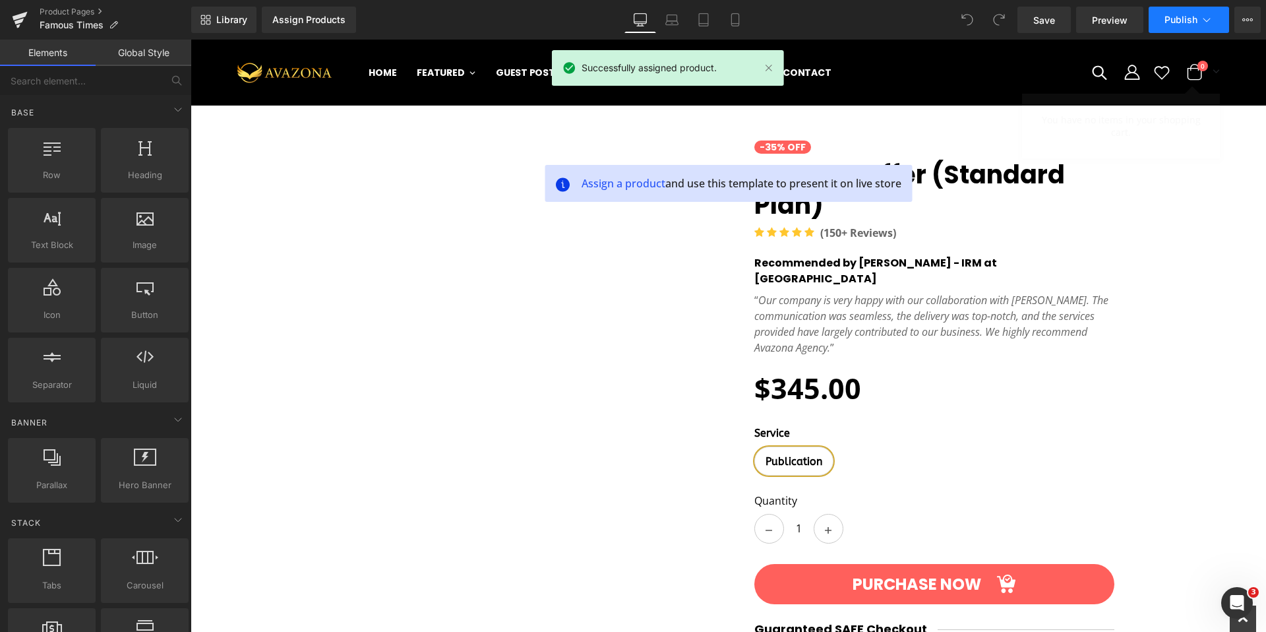
click at [1167, 27] on button "Publish" at bounding box center [1189, 20] width 80 height 26
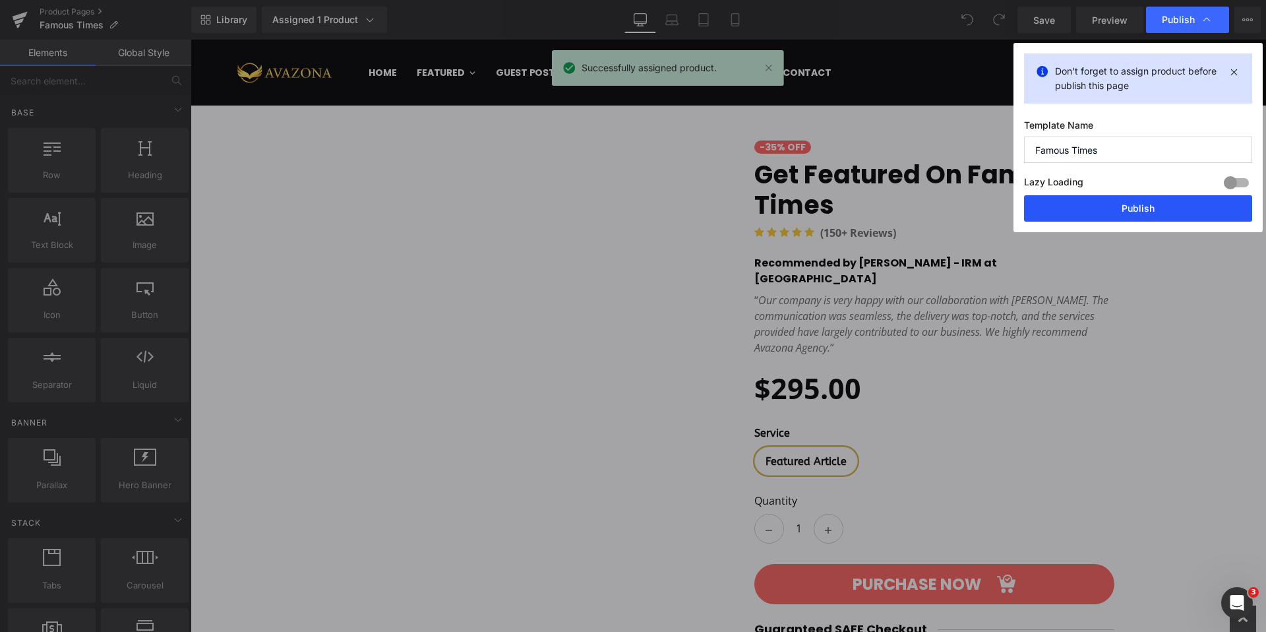
click at [1114, 206] on button "Publish" at bounding box center [1138, 208] width 228 height 26
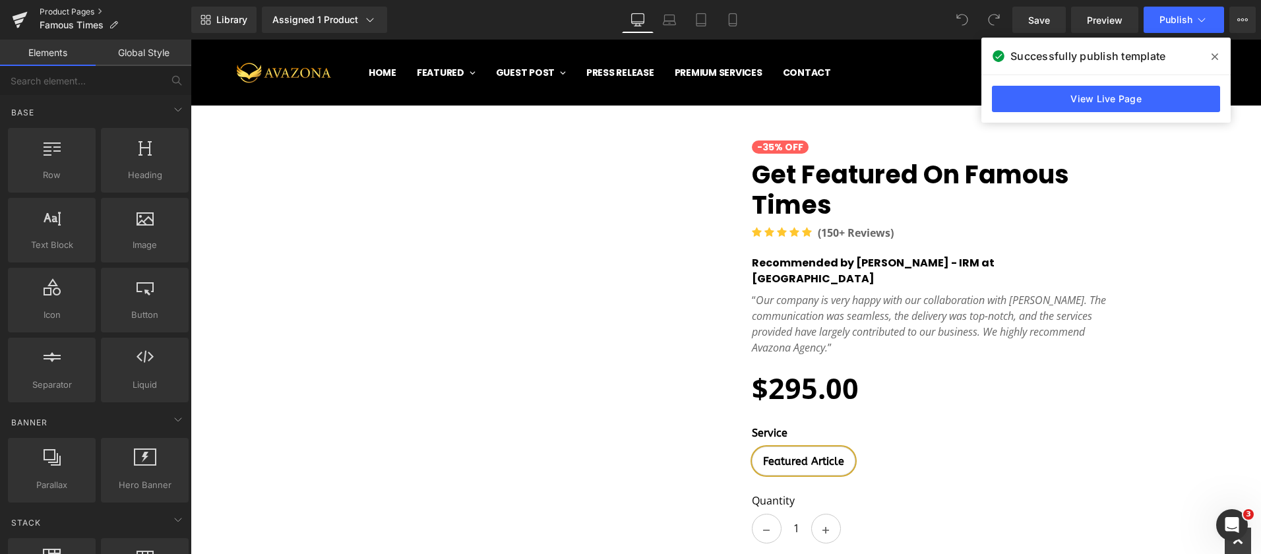
click at [84, 11] on link "Product Pages" at bounding box center [116, 12] width 152 height 11
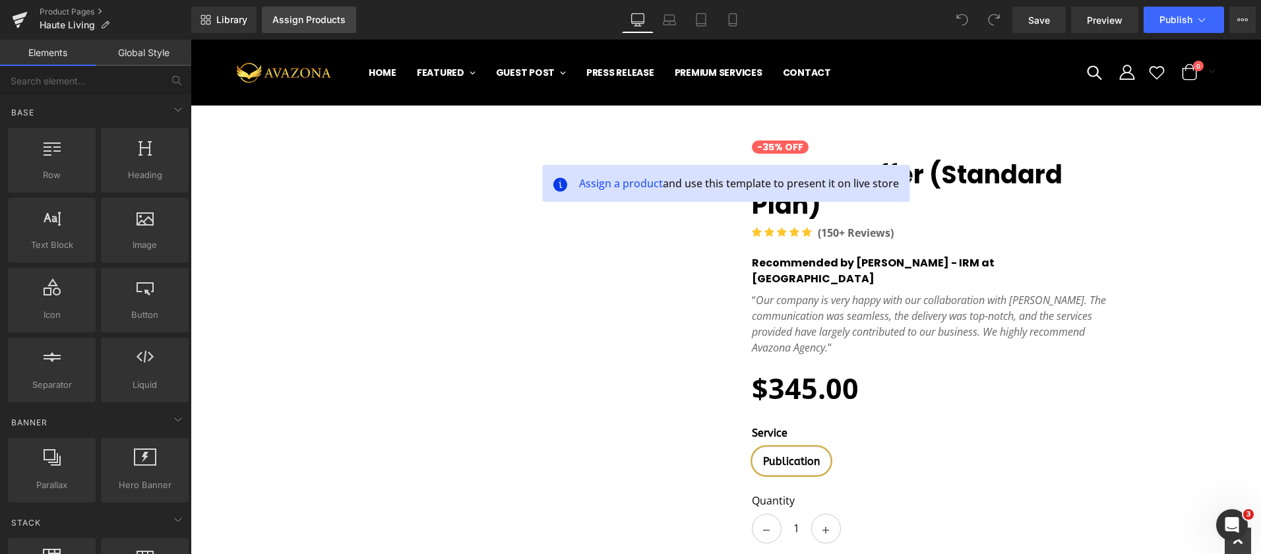
click at [334, 22] on div "Assign Products" at bounding box center [308, 20] width 73 height 11
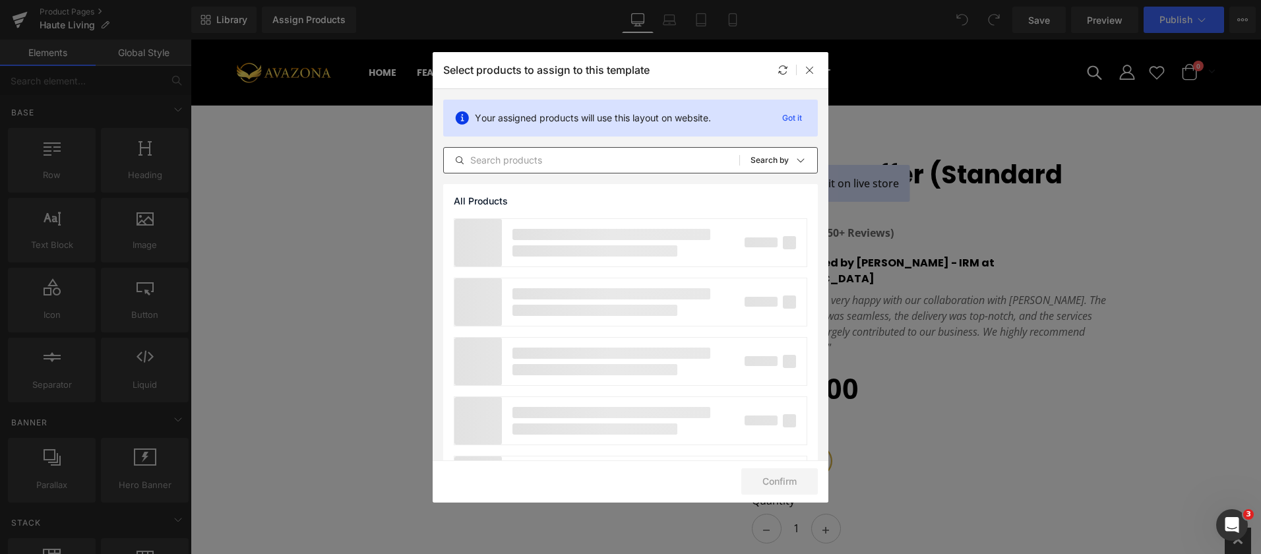
click at [648, 164] on input "text" at bounding box center [591, 160] width 295 height 16
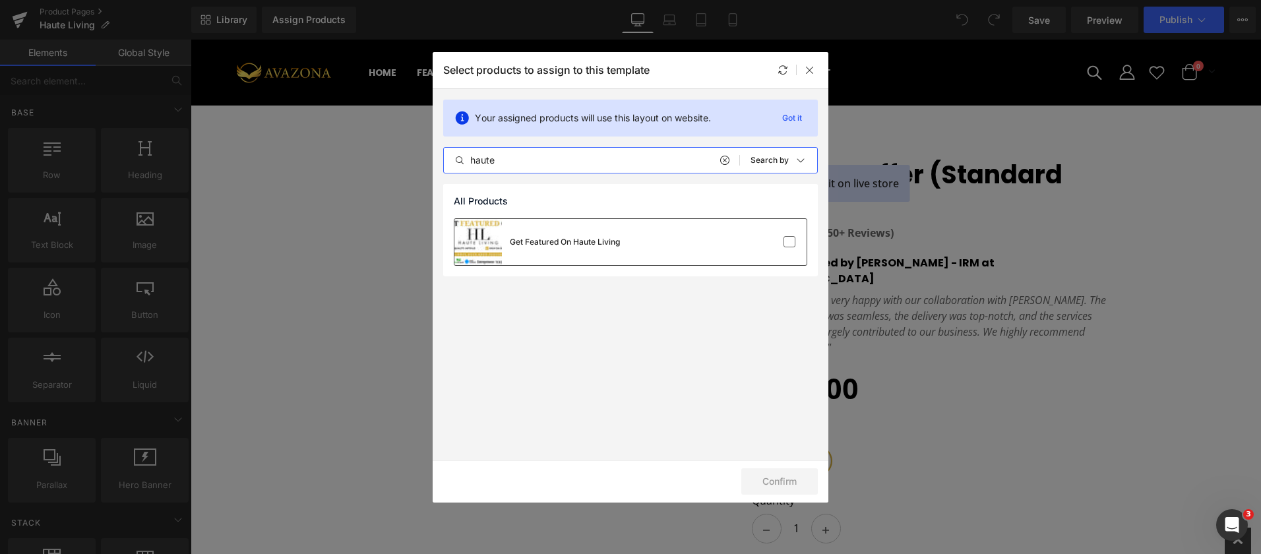
type input "haute"
click at [570, 236] on div "Get Featured On Haute Living" at bounding box center [565, 242] width 110 height 12
click at [788, 485] on button "Confirm" at bounding box center [779, 481] width 76 height 26
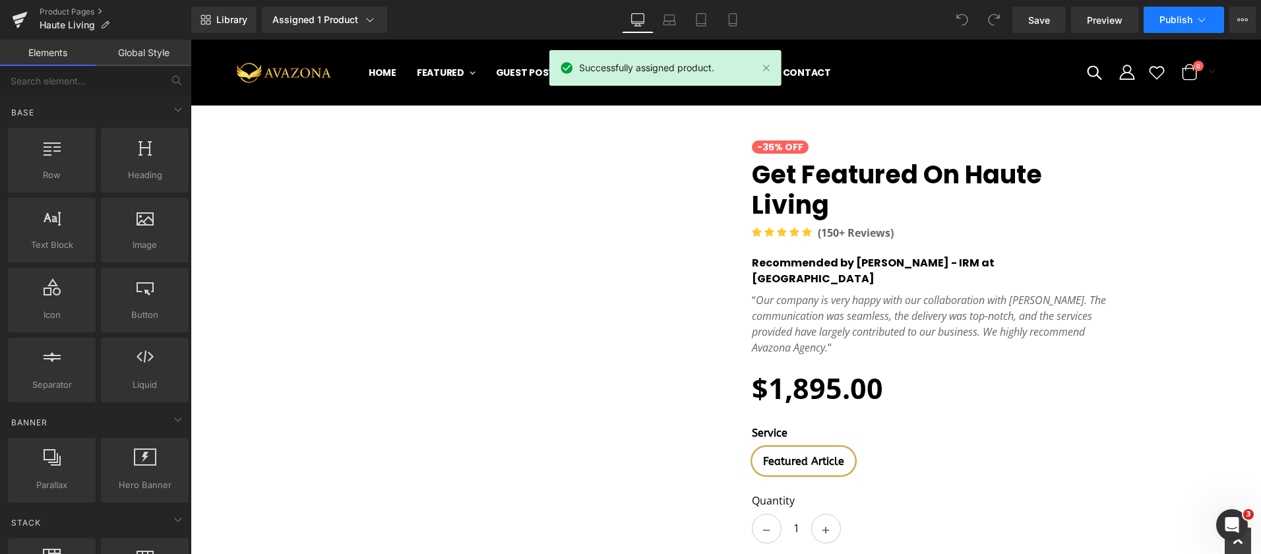
click at [1163, 15] on span "Publish" at bounding box center [1175, 20] width 33 height 11
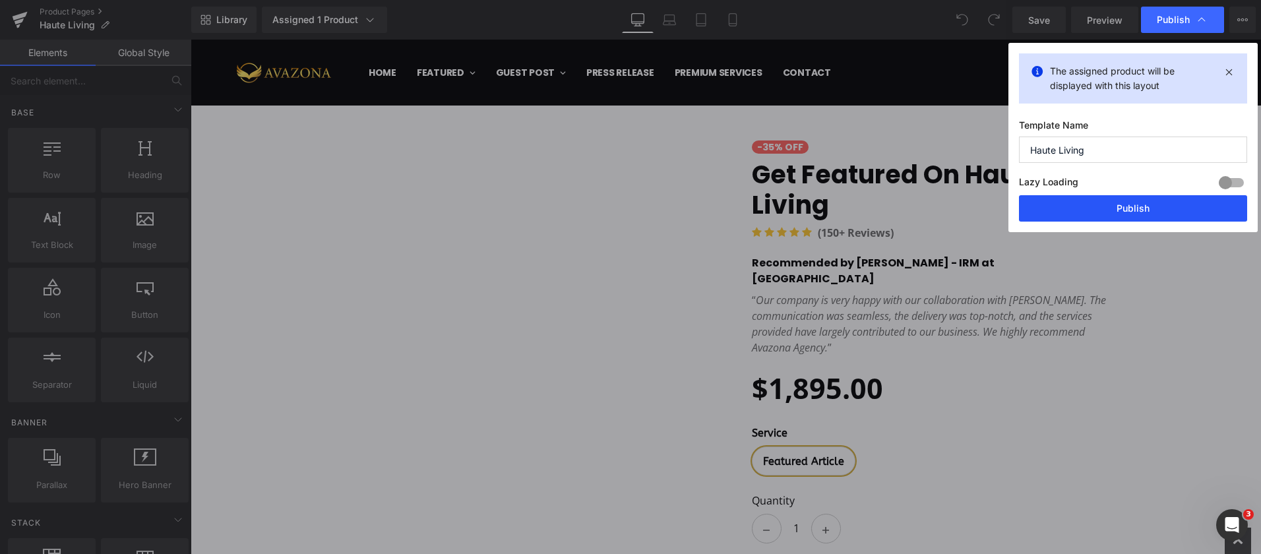
drag, startPoint x: 1136, startPoint y: 203, endPoint x: 945, endPoint y: 164, distance: 194.6
click at [1136, 203] on button "Publish" at bounding box center [1133, 208] width 228 height 26
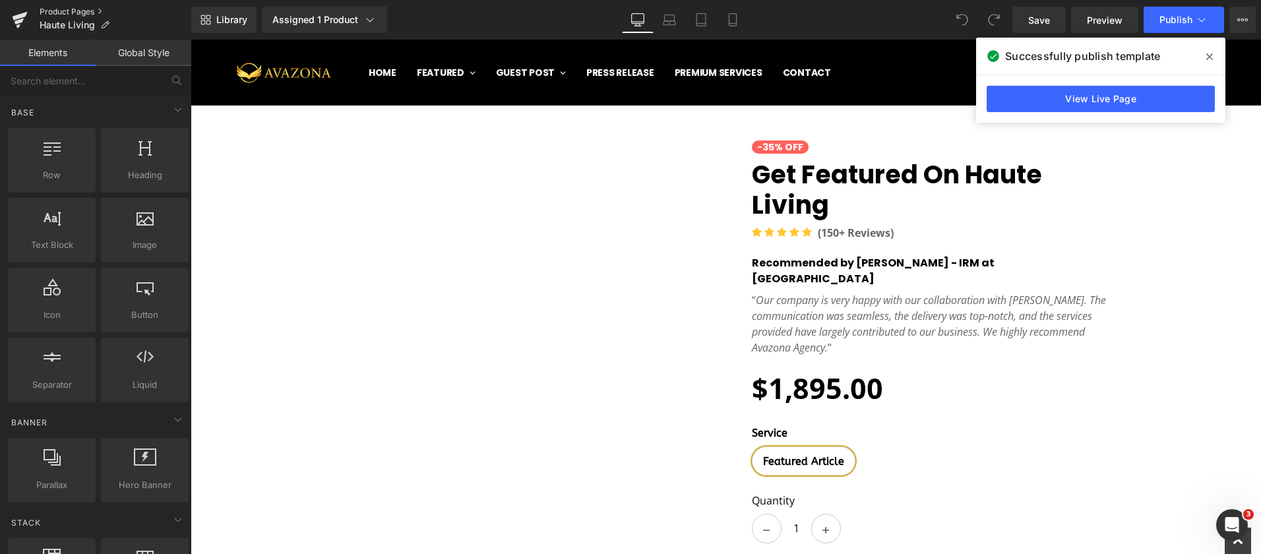
click at [67, 11] on link "Product Pages" at bounding box center [116, 12] width 152 height 11
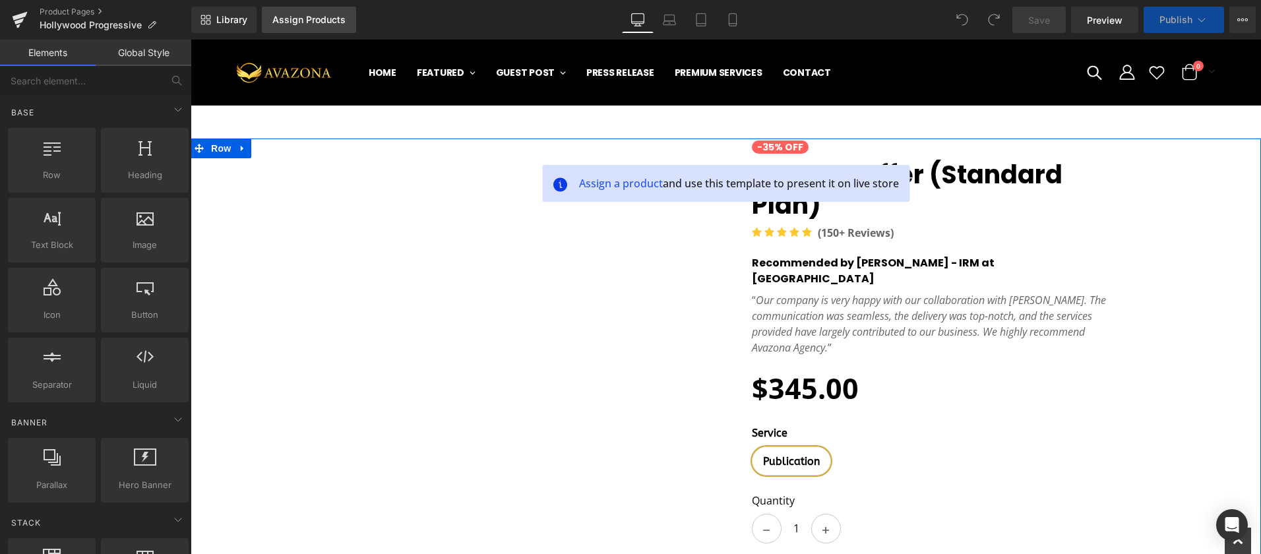
click at [310, 25] on link "Assign Products" at bounding box center [309, 20] width 94 height 26
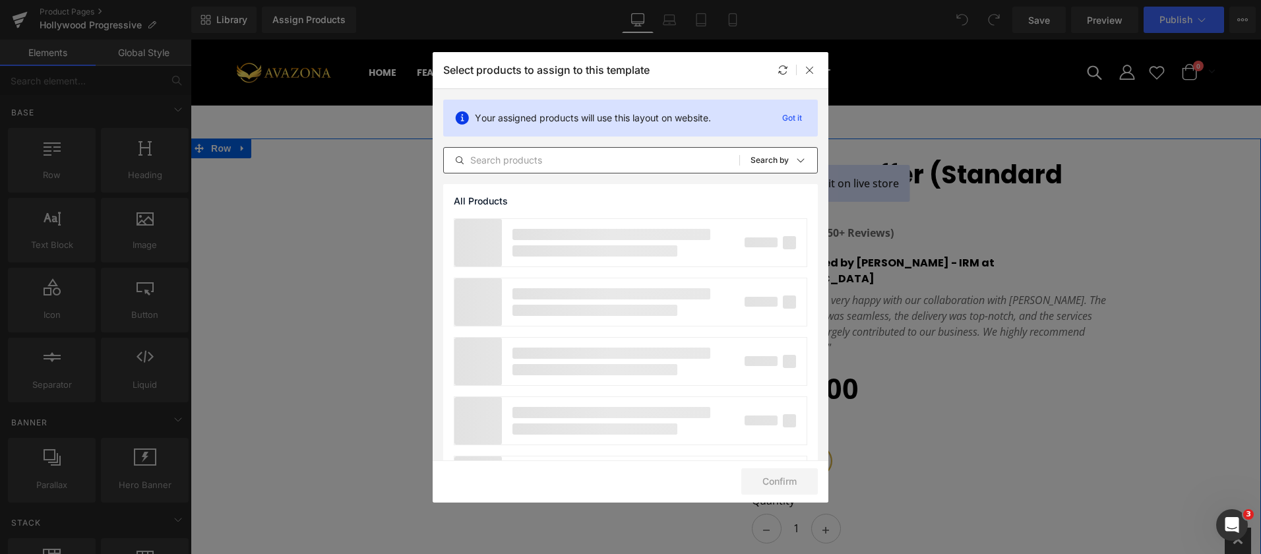
click at [553, 154] on input "text" at bounding box center [591, 160] width 295 height 16
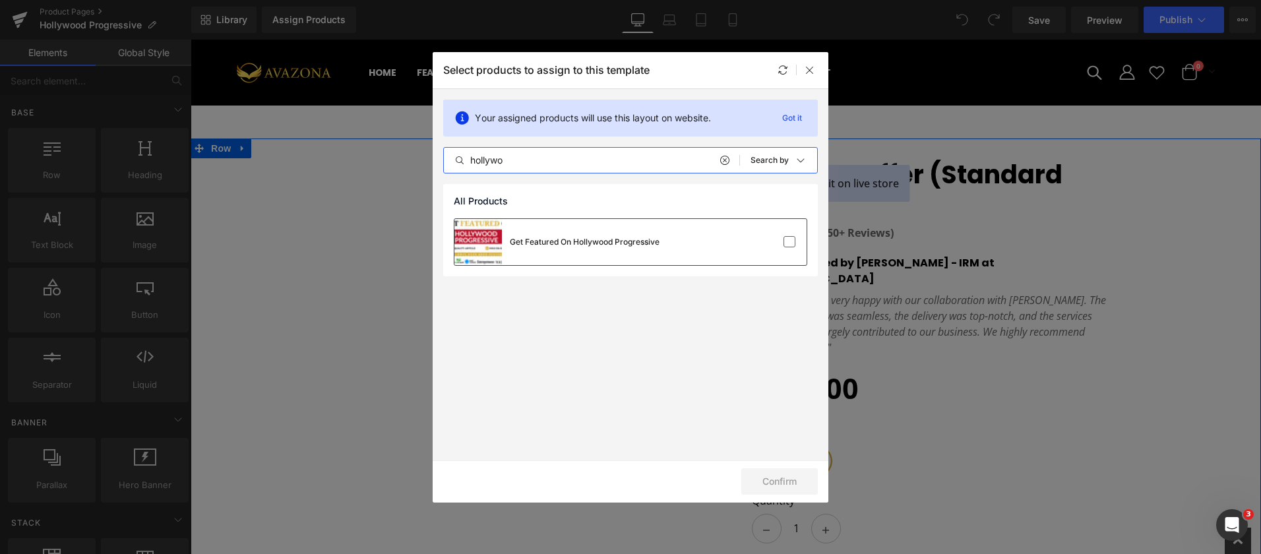
type input "hollywo"
click at [626, 244] on div "Get Featured On Hollywood Progressive" at bounding box center [585, 242] width 150 height 12
click at [775, 479] on button "Confirm" at bounding box center [779, 481] width 76 height 26
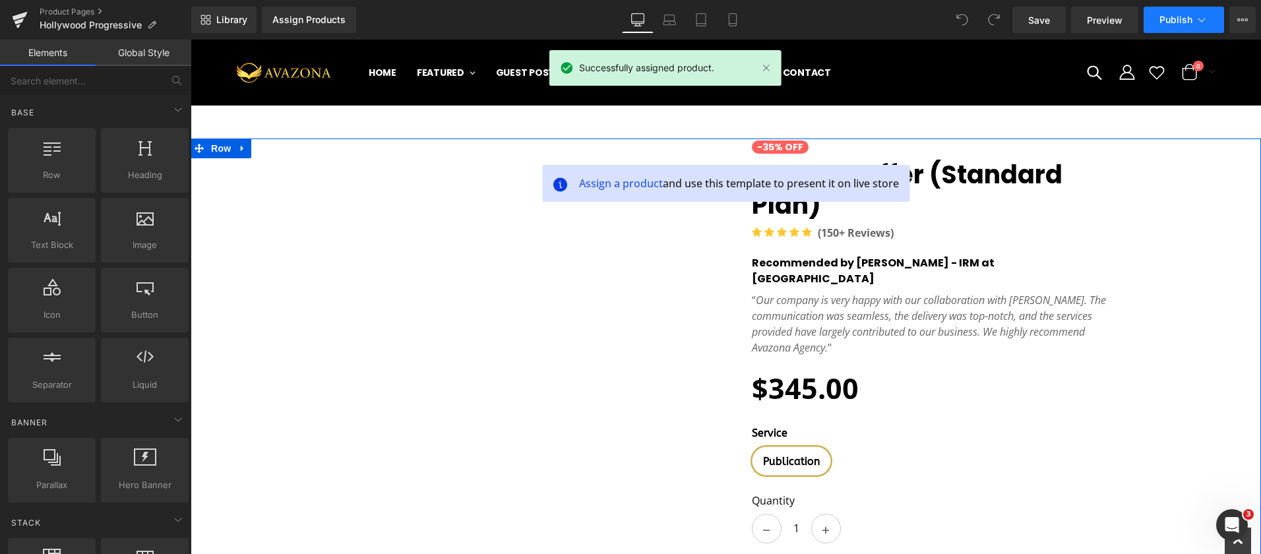
click at [1167, 23] on span "Publish" at bounding box center [1175, 20] width 33 height 11
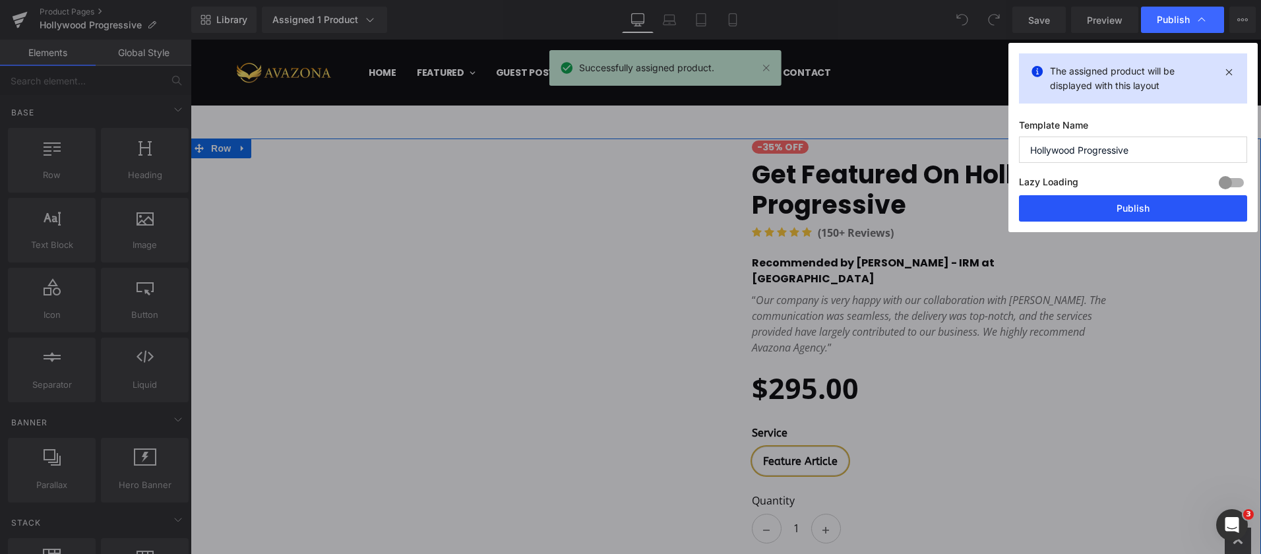
click at [1118, 214] on button "Publish" at bounding box center [1133, 208] width 228 height 26
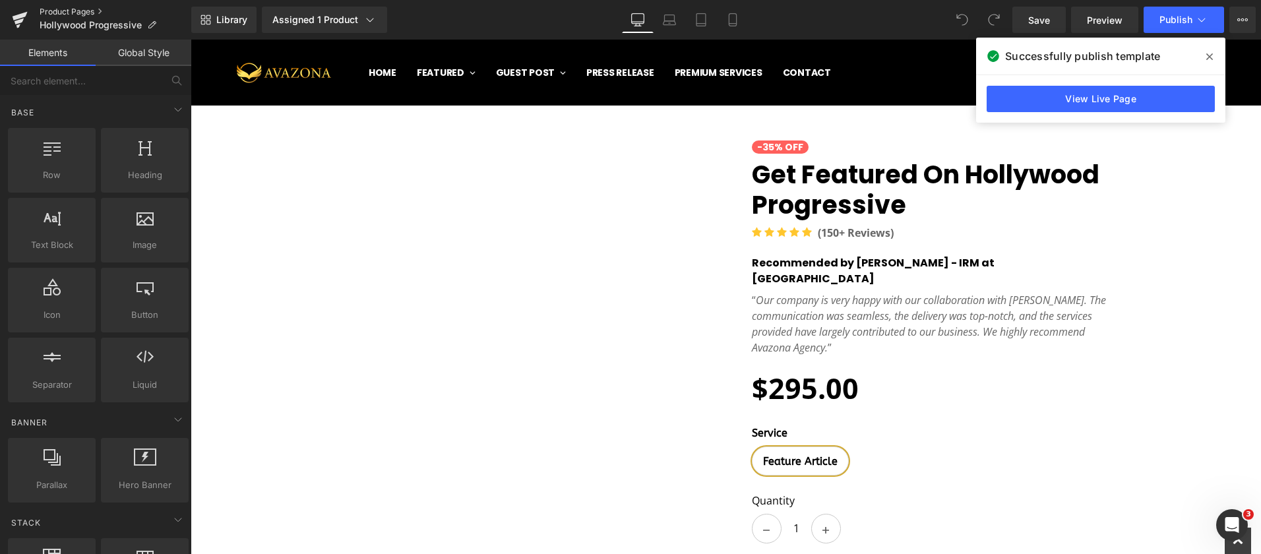
click at [71, 10] on link "Product Pages" at bounding box center [116, 12] width 152 height 11
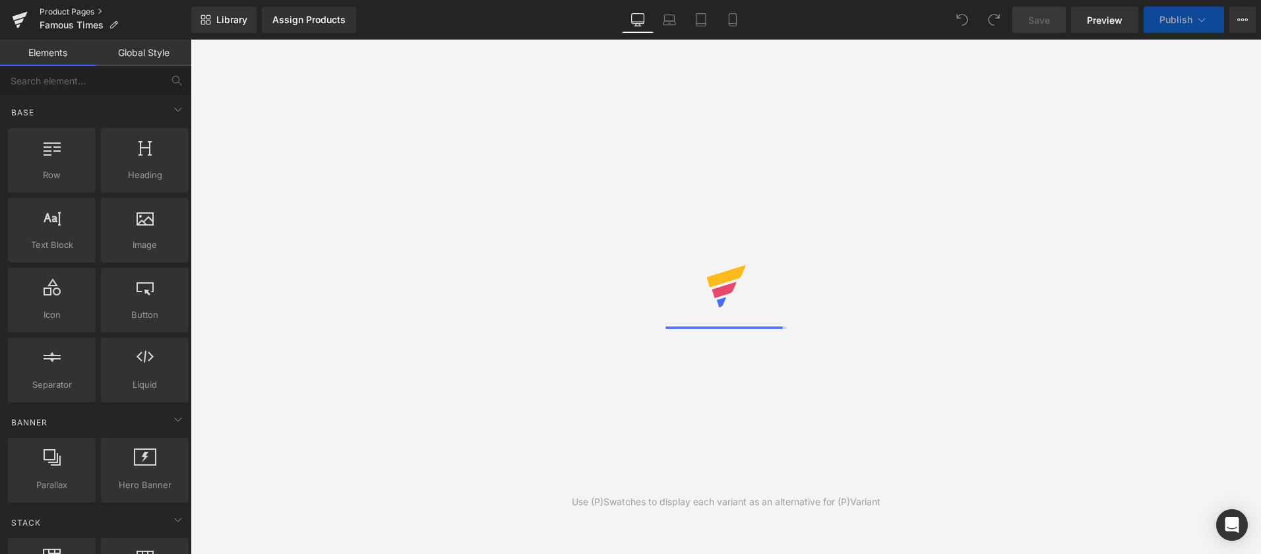
click at [71, 13] on link "Product Pages" at bounding box center [116, 12] width 152 height 11
click at [309, 22] on div "Assign Products" at bounding box center [308, 20] width 73 height 11
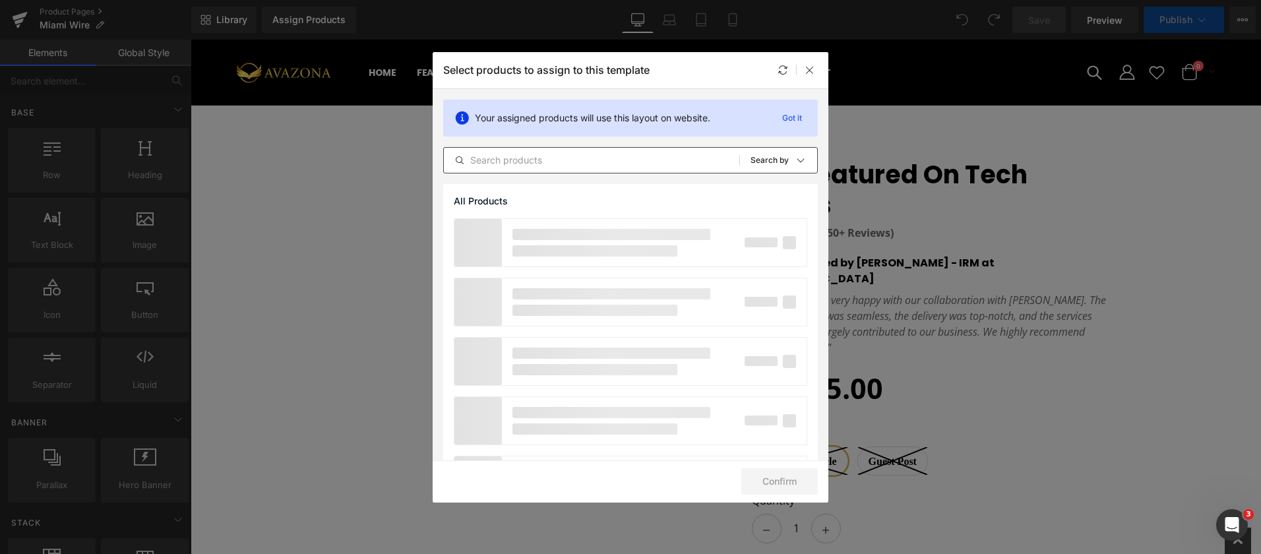
click at [512, 161] on input "text" at bounding box center [591, 160] width 295 height 16
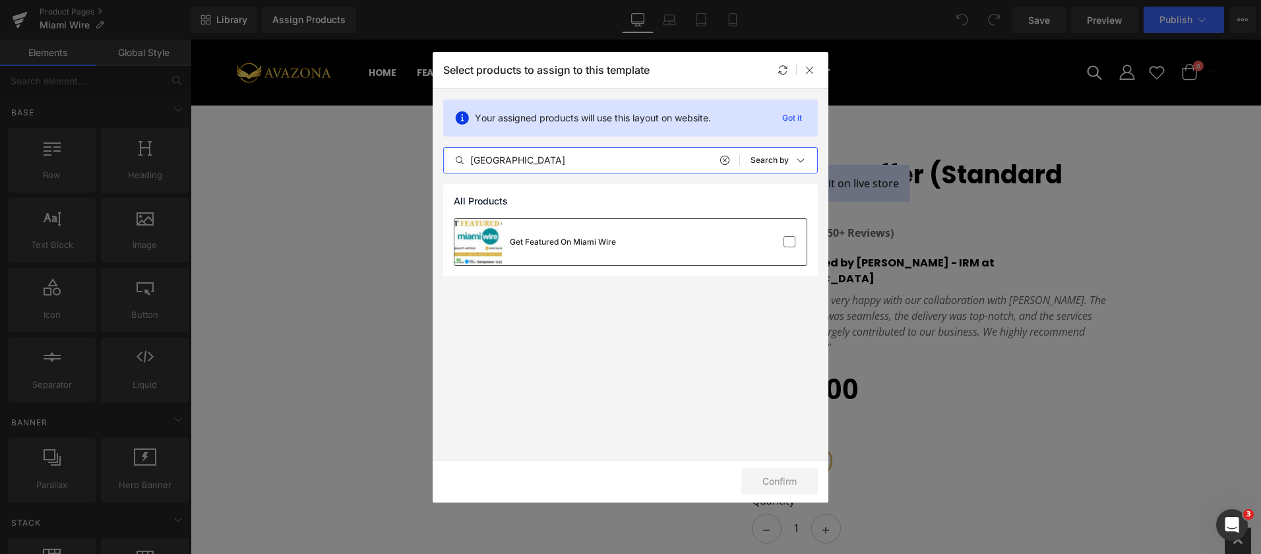
type input "[GEOGRAPHIC_DATA]"
click at [590, 247] on div "Get Featured On Miami Wire" at bounding box center [563, 242] width 106 height 12
click at [785, 484] on button "Confirm" at bounding box center [779, 481] width 76 height 26
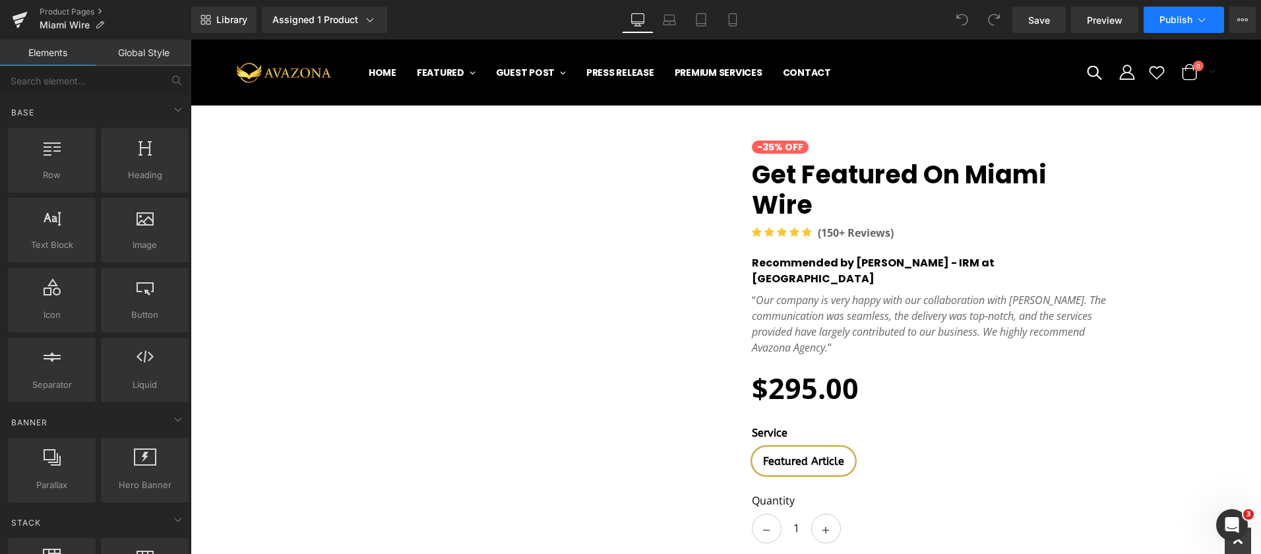
click at [1178, 13] on button "Publish" at bounding box center [1183, 20] width 80 height 26
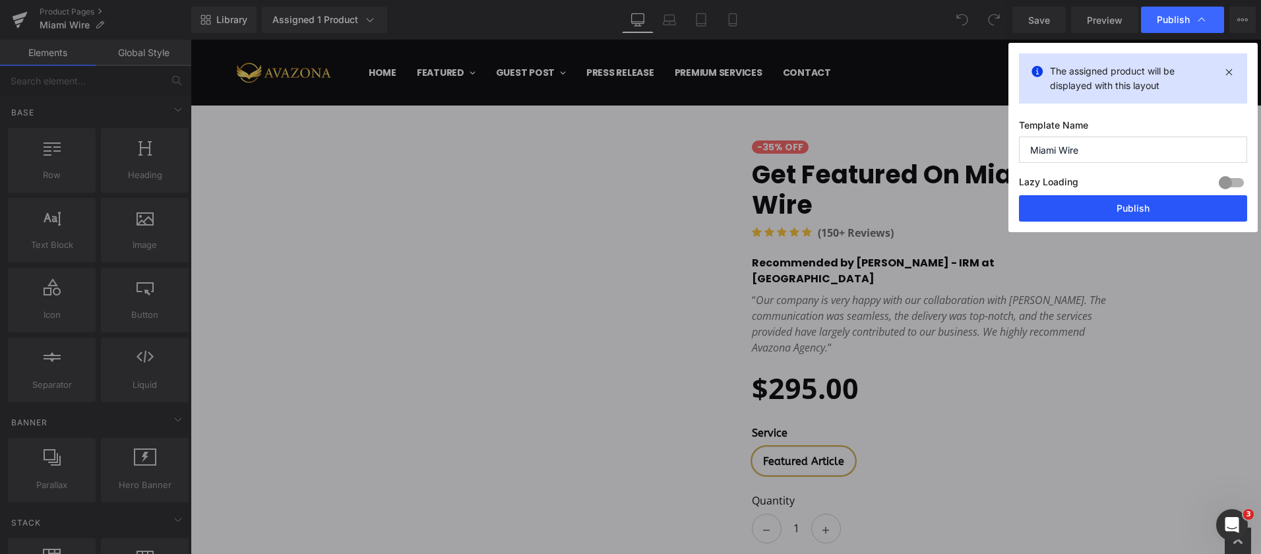
click at [1150, 197] on button "Publish" at bounding box center [1133, 208] width 228 height 26
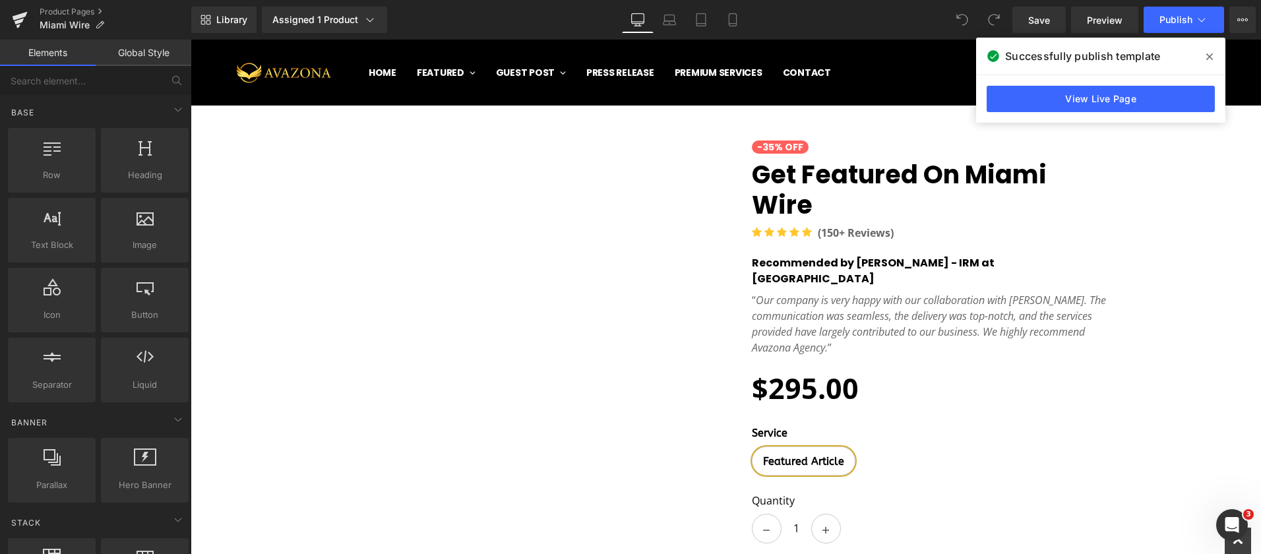
click at [1207, 53] on icon at bounding box center [1209, 56] width 7 height 11
